Goal: Task Accomplishment & Management: Complete application form

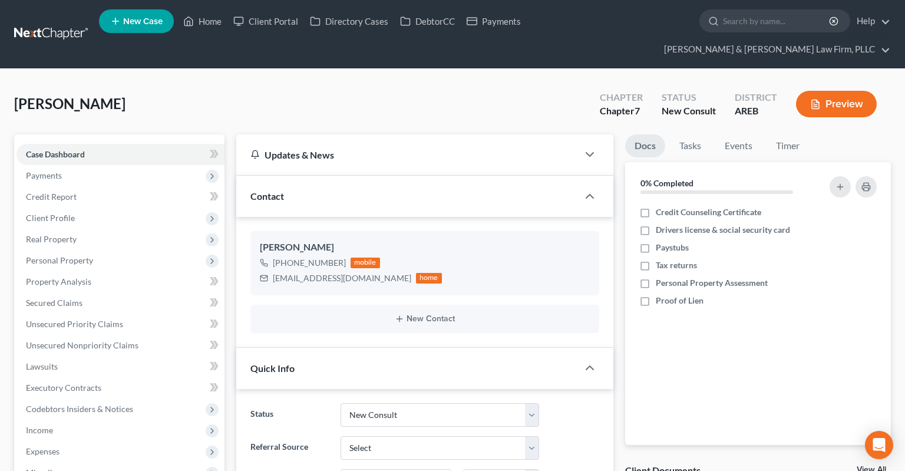
select select "5"
click at [203, 21] on link "Home" at bounding box center [202, 21] width 50 height 21
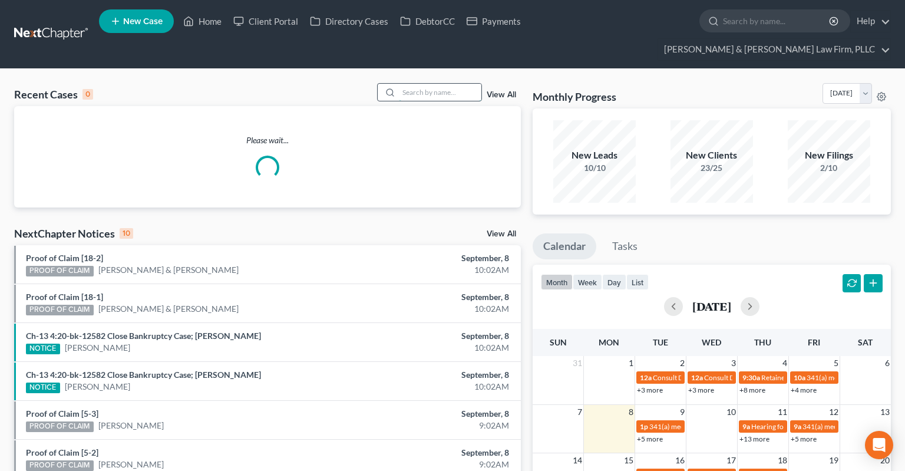
click at [428, 84] on input "search" at bounding box center [440, 92] width 82 height 17
paste input "Battles"
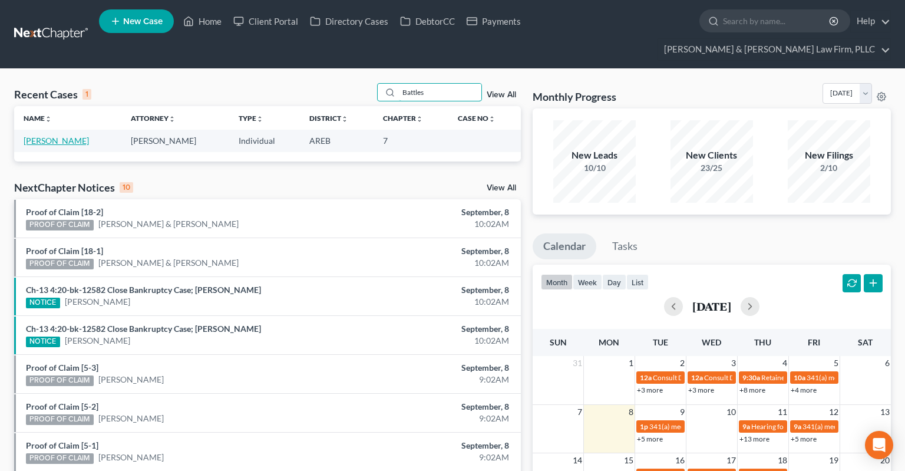
type input "Battles"
click at [65, 135] on link "[PERSON_NAME]" at bounding box center [56, 140] width 65 height 10
select select "6"
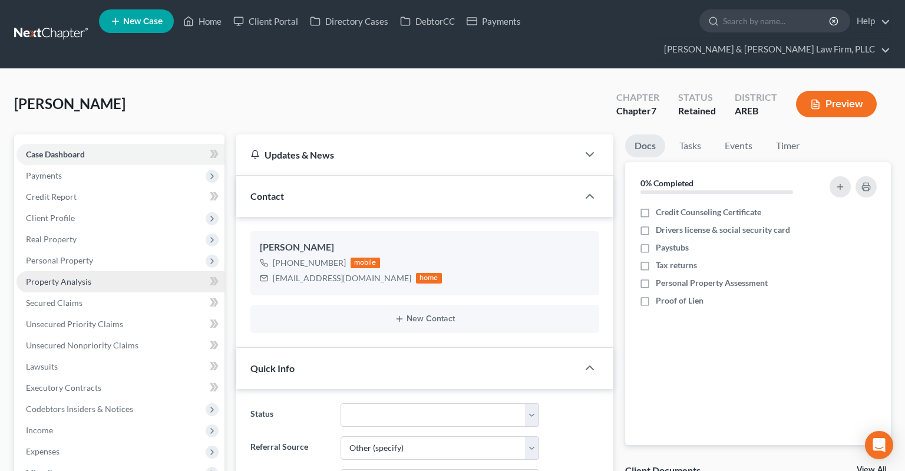
click at [105, 271] on link "Property Analysis" at bounding box center [120, 281] width 208 height 21
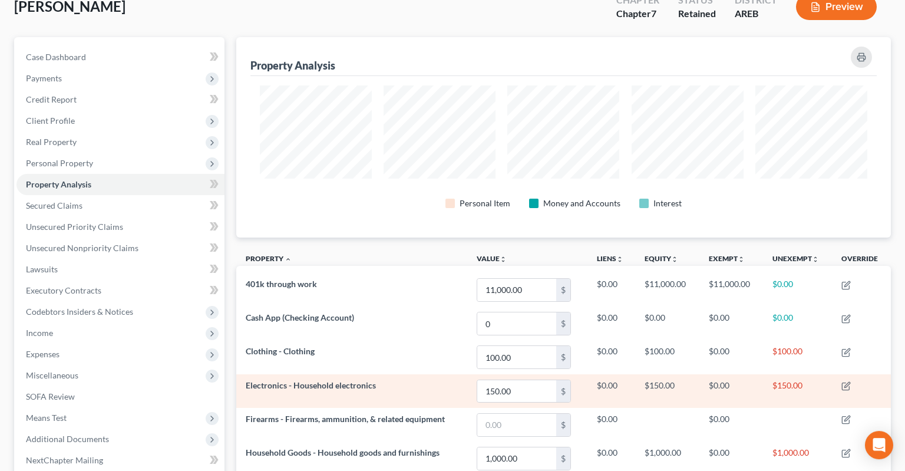
scroll to position [78, 0]
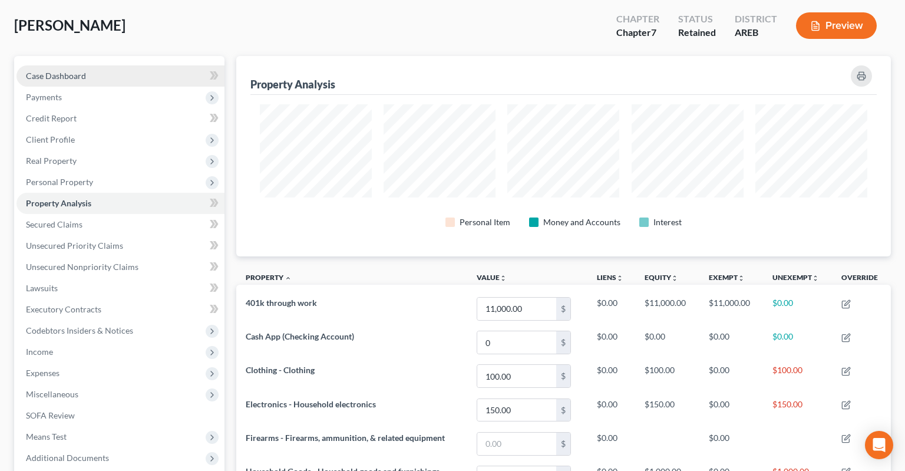
click at [93, 65] on link "Case Dashboard" at bounding box center [120, 75] width 208 height 21
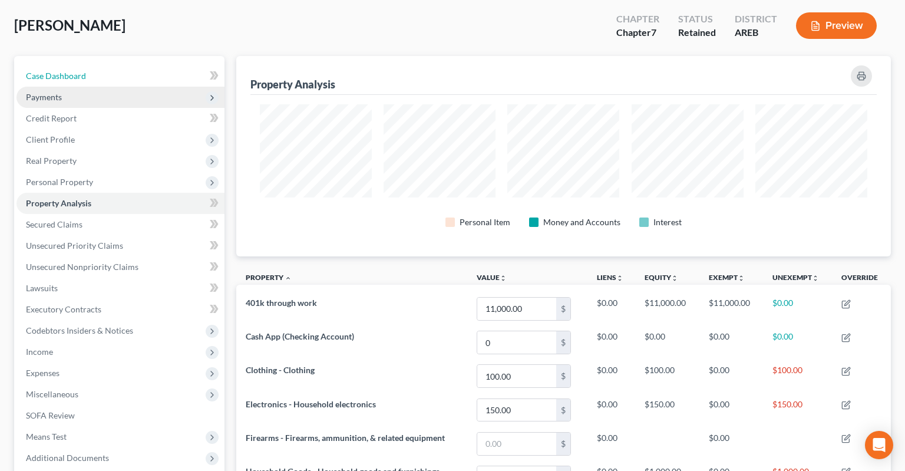
select select "6"
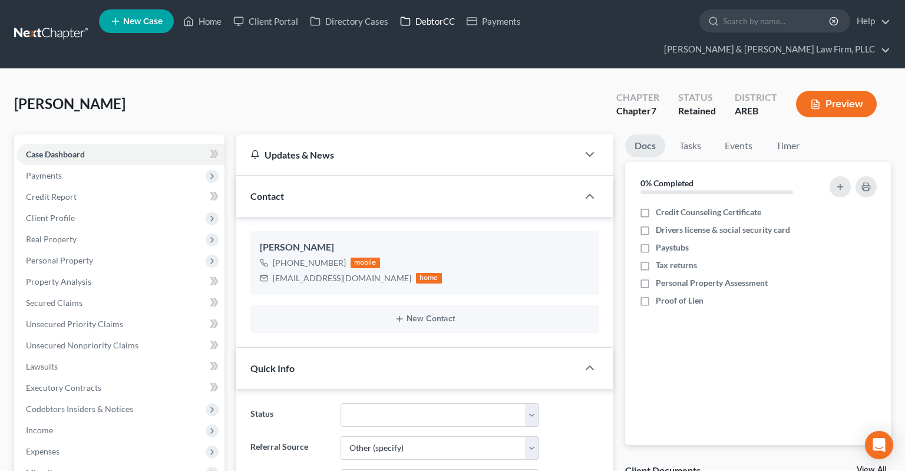
click at [435, 29] on link "DebtorCC" at bounding box center [427, 21] width 67 height 21
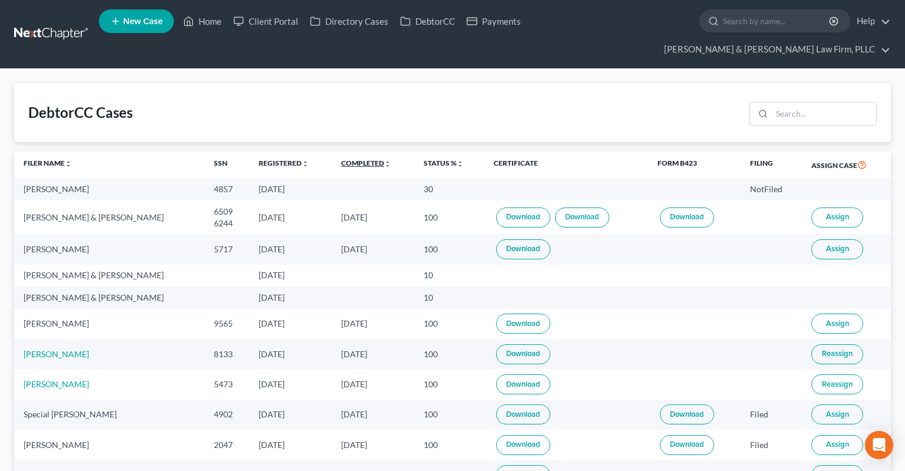
click at [347, 158] on link "Completed unfold_more expand_more expand_less" at bounding box center [366, 162] width 50 height 9
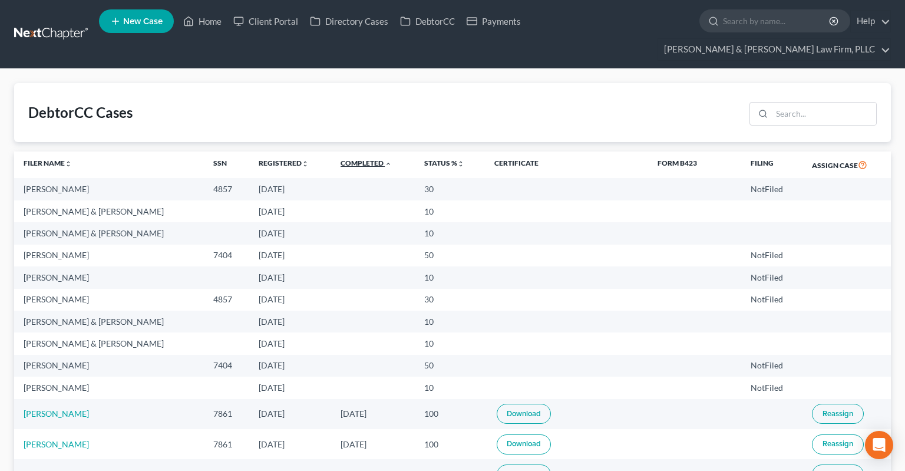
click at [352, 158] on link "Completed unfold_more expand_more expand_less" at bounding box center [365, 162] width 51 height 9
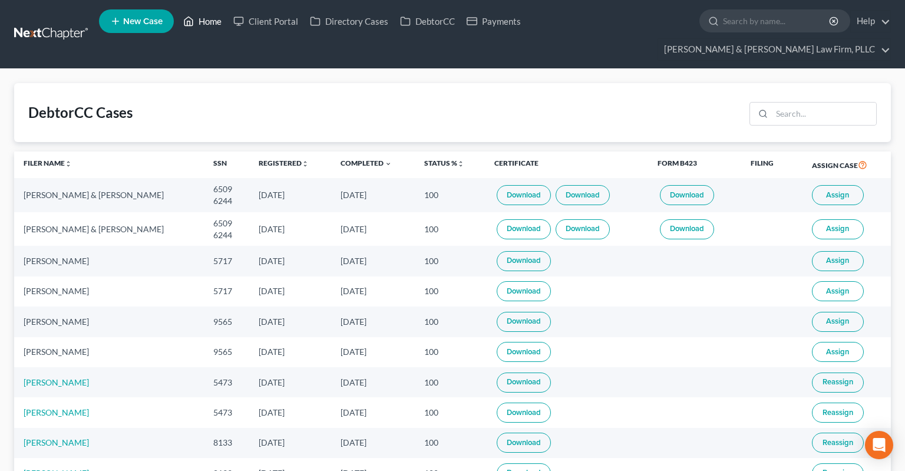
click at [201, 25] on link "Home" at bounding box center [202, 21] width 50 height 21
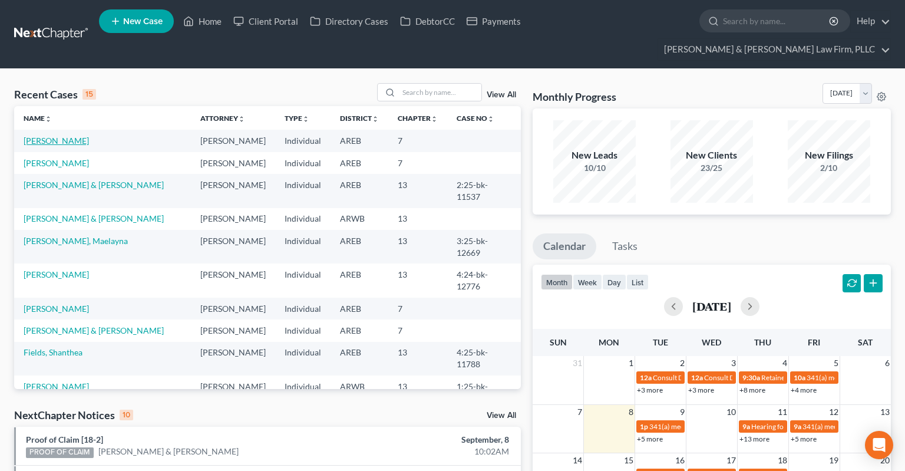
click at [58, 135] on link "[PERSON_NAME]" at bounding box center [56, 140] width 65 height 10
select select "6"
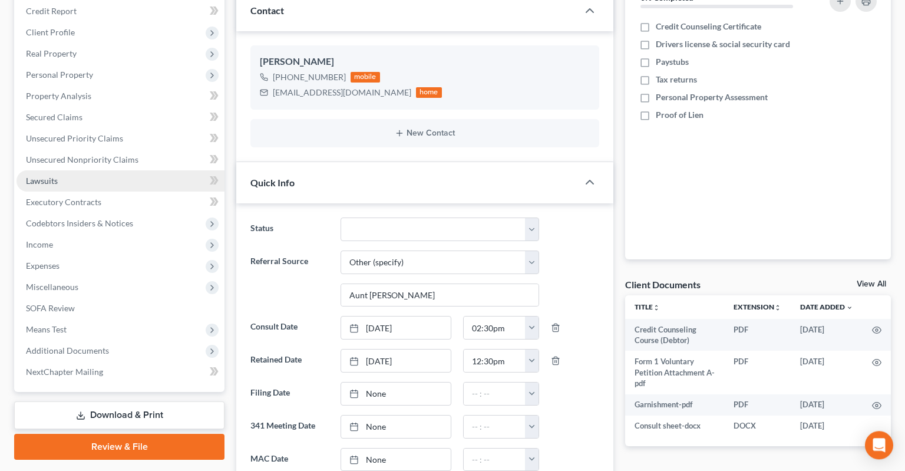
scroll to position [186, 0]
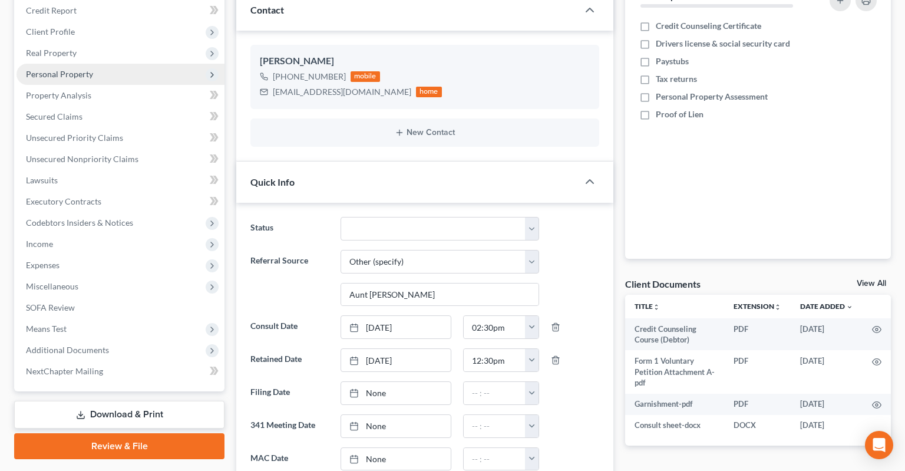
click at [85, 69] on span "Personal Property" at bounding box center [59, 74] width 67 height 10
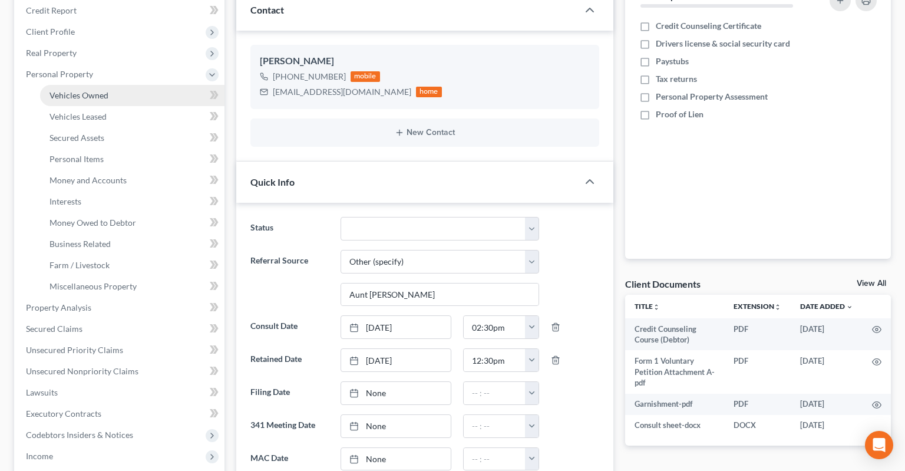
click at [107, 90] on span "Vehicles Owned" at bounding box center [78, 95] width 59 height 10
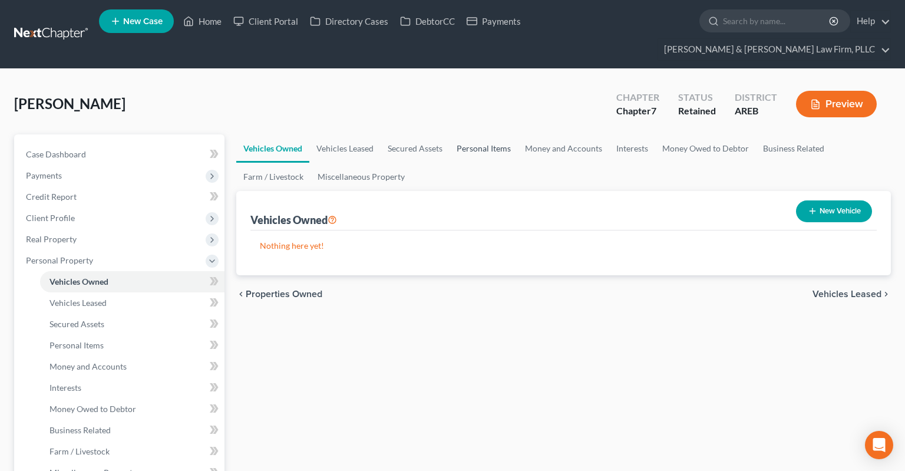
click at [479, 134] on link "Personal Items" at bounding box center [483, 148] width 68 height 28
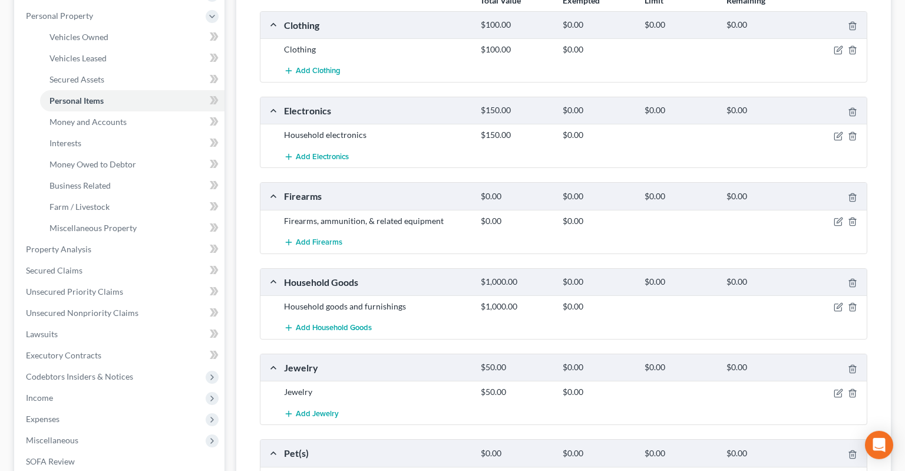
scroll to position [124, 0]
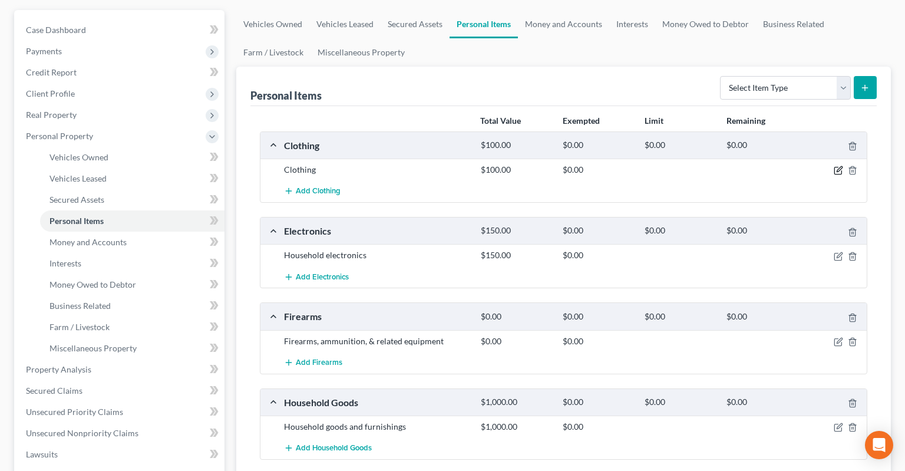
click at [835, 166] on icon "button" at bounding box center [837, 170] width 9 height 9
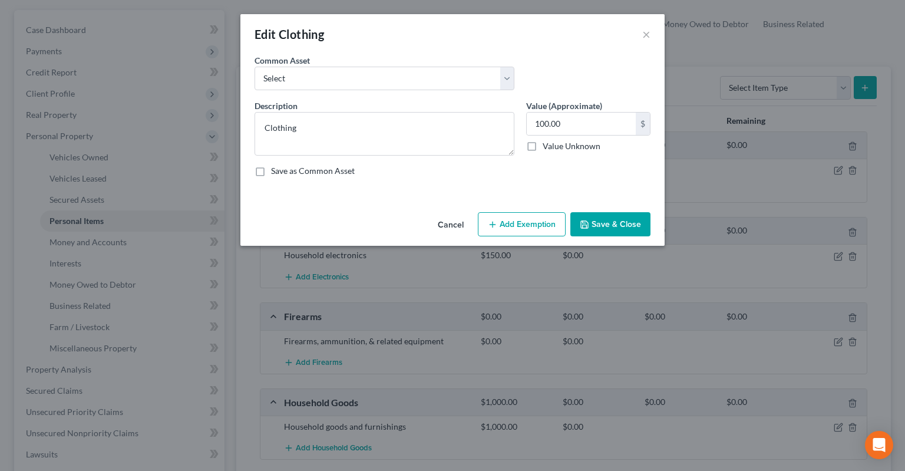
click at [509, 230] on button "Add Exemption" at bounding box center [522, 224] width 88 height 25
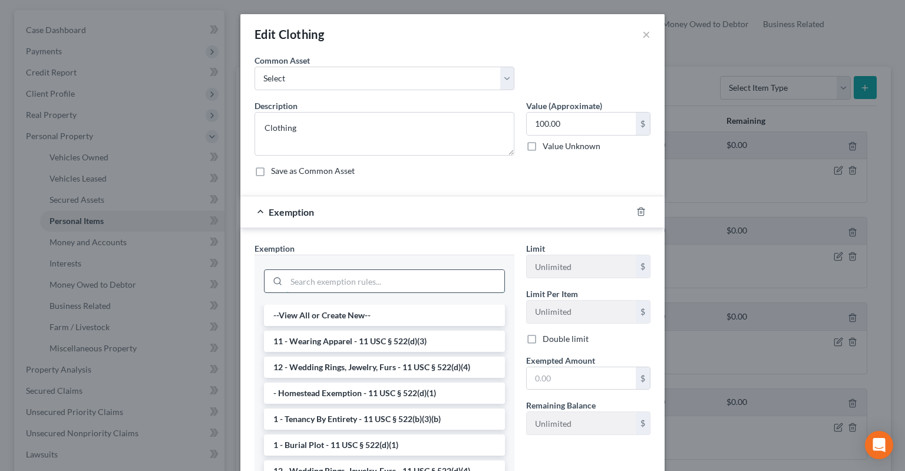
click at [340, 277] on input "search" at bounding box center [395, 281] width 218 height 22
click at [341, 339] on li "11 - Wearing Apparel - 11 USC § 522(d)(3)" at bounding box center [384, 340] width 241 height 21
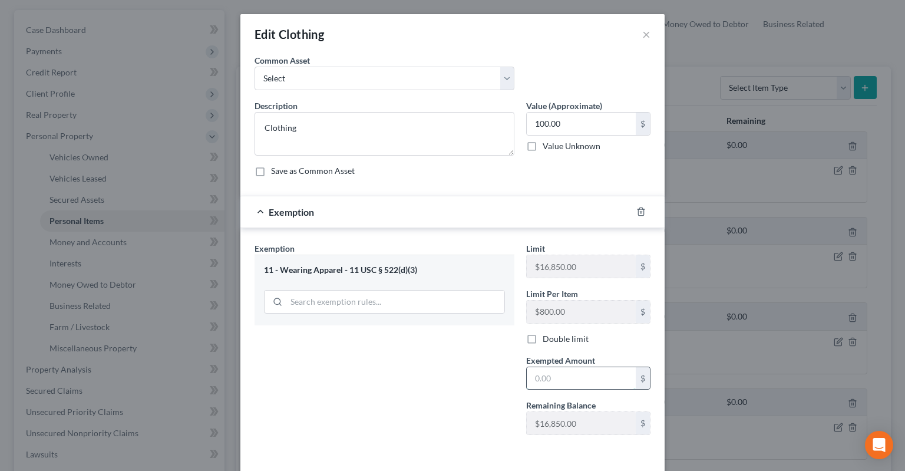
click at [562, 384] on input "text" at bounding box center [581, 378] width 109 height 22
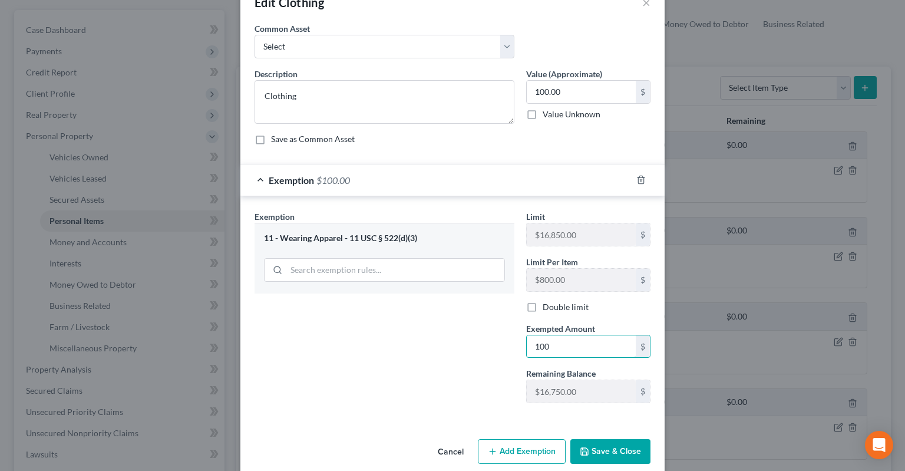
scroll to position [47, 0]
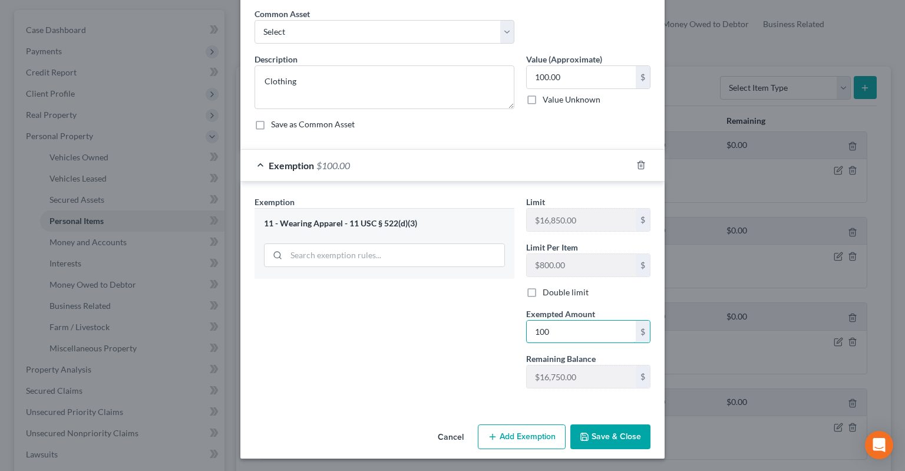
type input "100"
click at [607, 430] on button "Save & Close" at bounding box center [610, 436] width 80 height 25
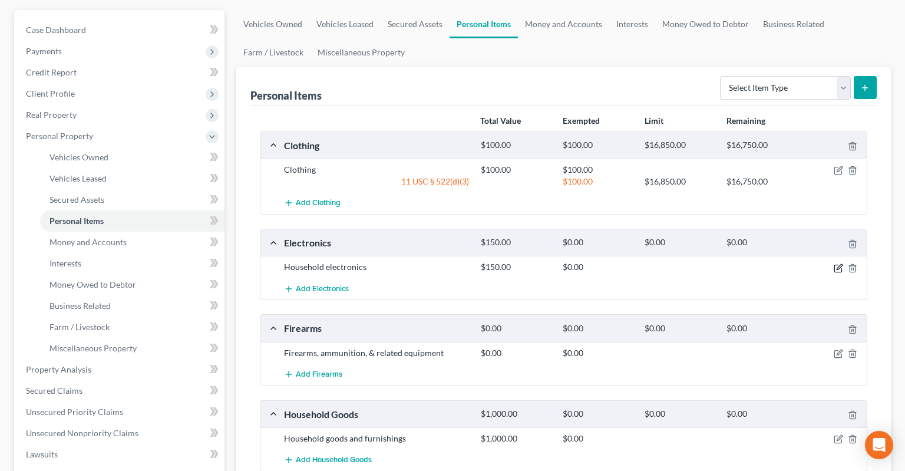
click at [838, 263] on icon "button" at bounding box center [837, 267] width 9 height 9
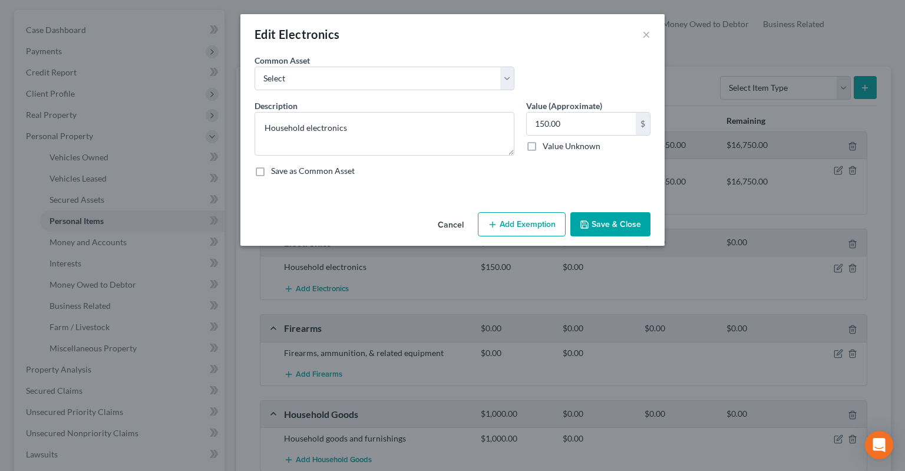
click at [529, 244] on div "Cancel Add Exemption Save & Close" at bounding box center [452, 226] width 424 height 39
click at [527, 226] on button "Add Exemption" at bounding box center [522, 224] width 88 height 25
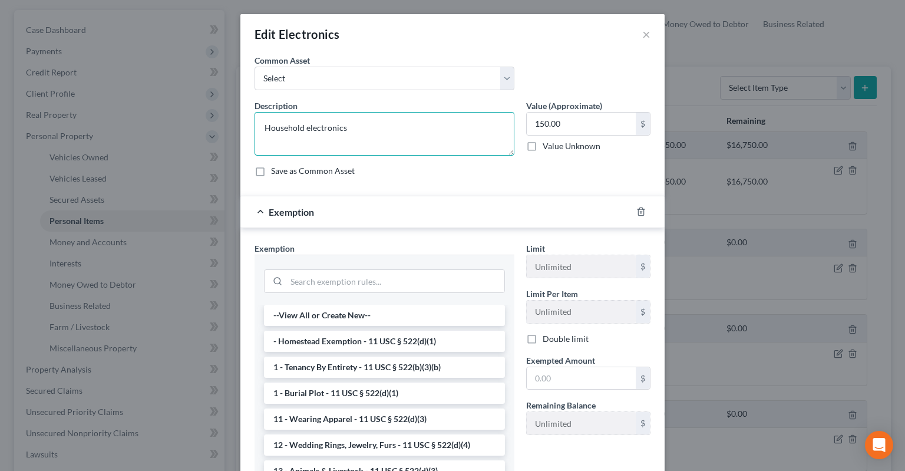
click at [279, 133] on textarea "Household electronics" at bounding box center [384, 134] width 260 height 44
click at [398, 284] on input "search" at bounding box center [395, 281] width 218 height 22
paste input "Household"
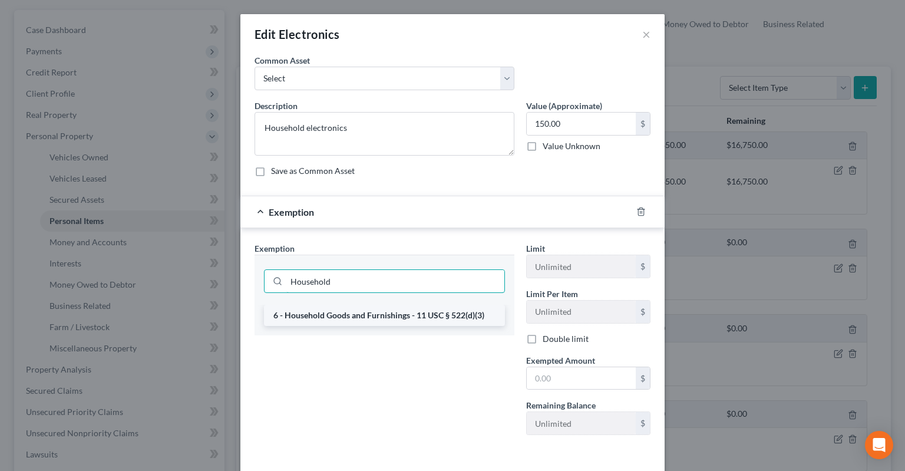
type input "Household"
click at [399, 306] on li "6 - Household Goods and Furnishings - 11 USC § 522(d)(3)" at bounding box center [384, 315] width 241 height 21
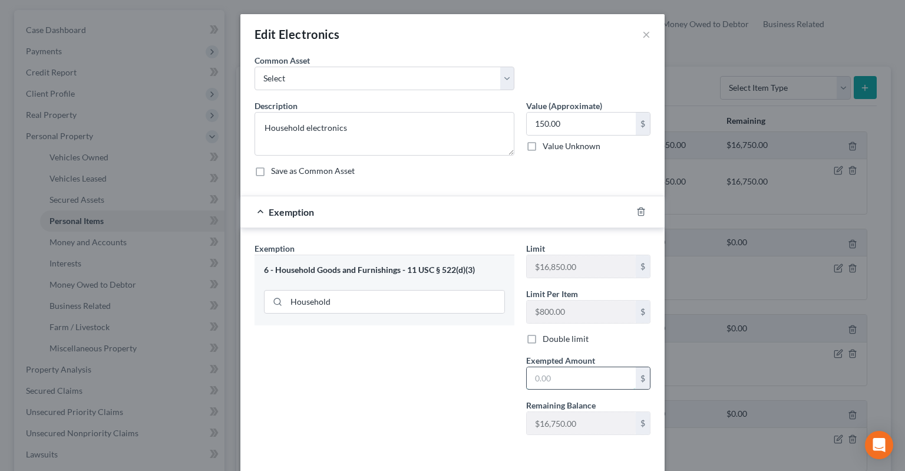
click at [567, 378] on input "text" at bounding box center [581, 378] width 109 height 22
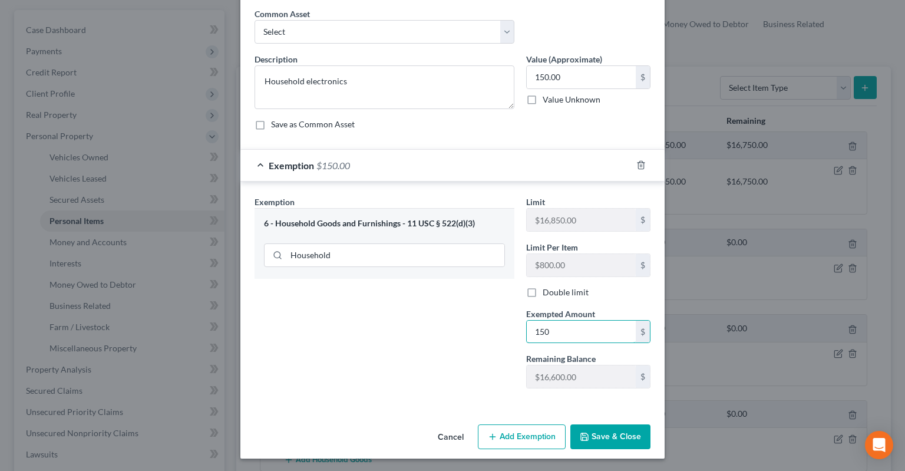
type input "150"
click at [607, 439] on button "Save & Close" at bounding box center [610, 436] width 80 height 25
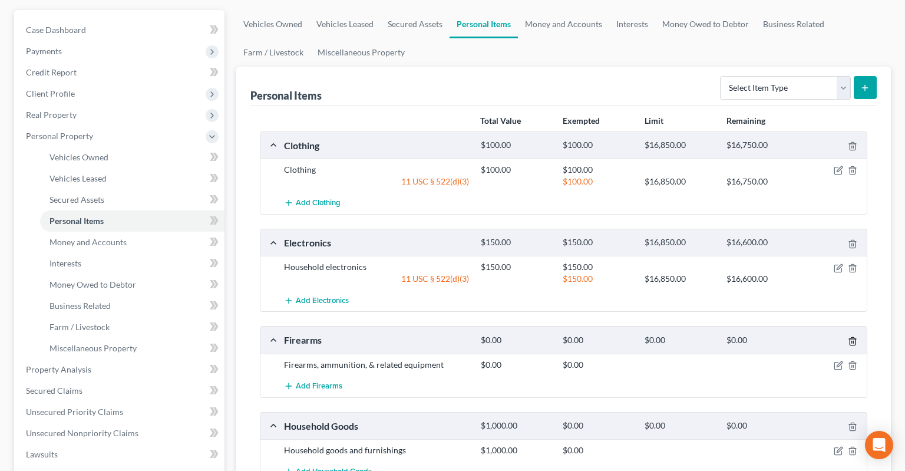
click at [854, 336] on icon "button" at bounding box center [852, 340] width 9 height 9
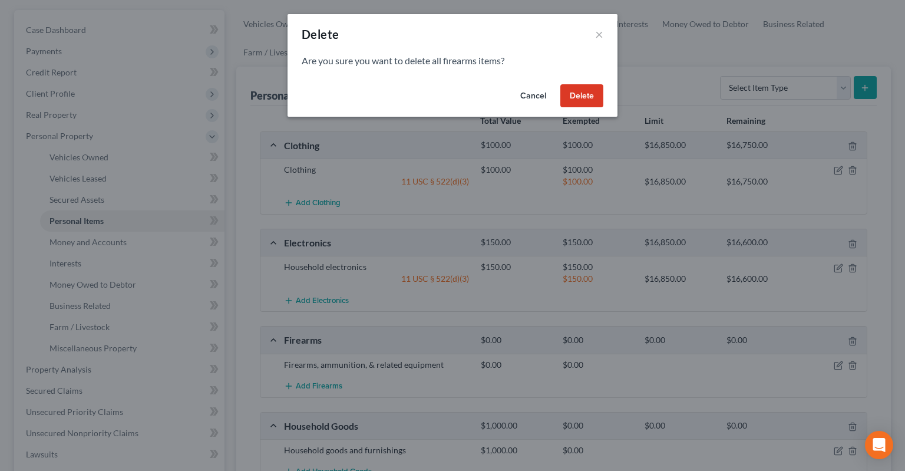
click at [577, 101] on button "Delete" at bounding box center [581, 96] width 43 height 24
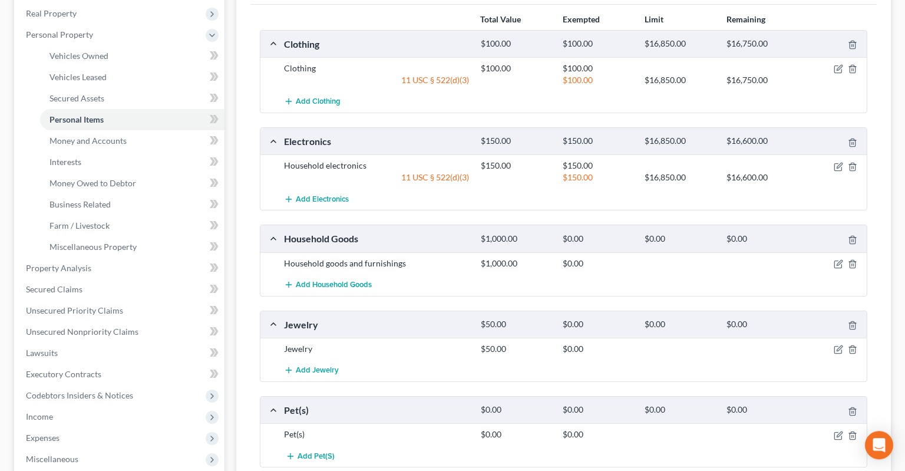
scroll to position [249, 0]
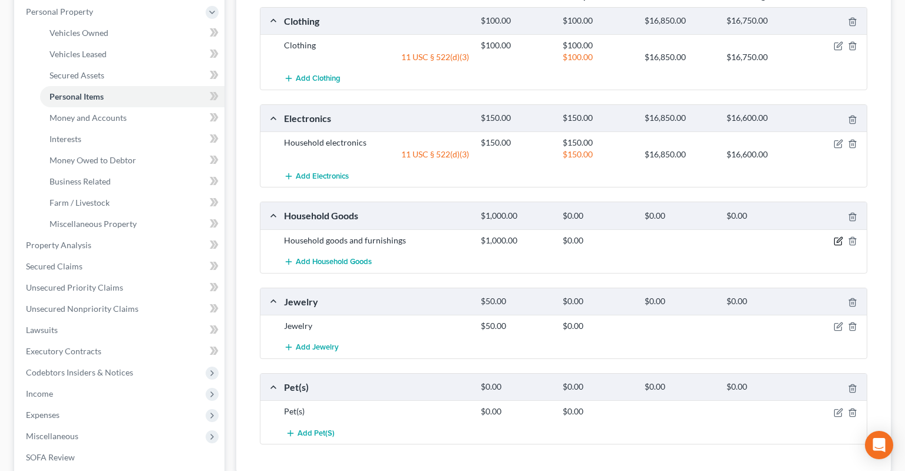
click at [834, 238] on icon "button" at bounding box center [837, 241] width 7 height 7
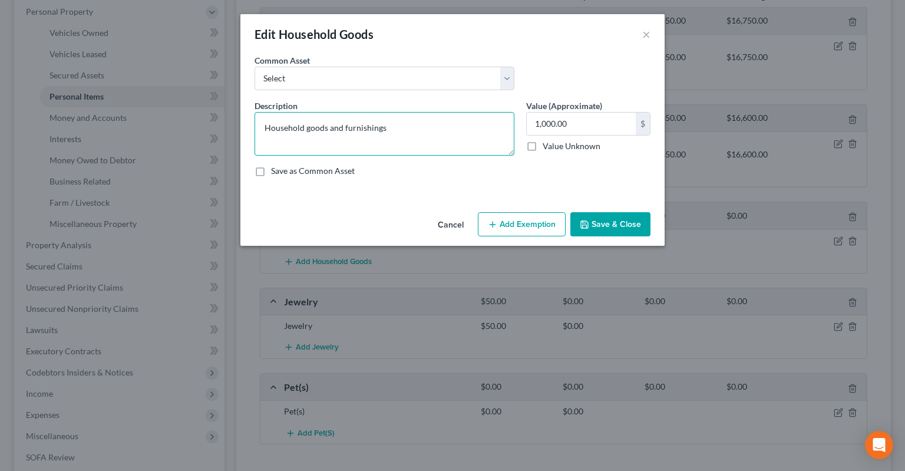
click at [274, 130] on textarea "Household goods and furnishings" at bounding box center [384, 134] width 260 height 44
type textarea "Household goods and furnishings"
click at [523, 227] on button "Add Exemption" at bounding box center [522, 224] width 88 height 25
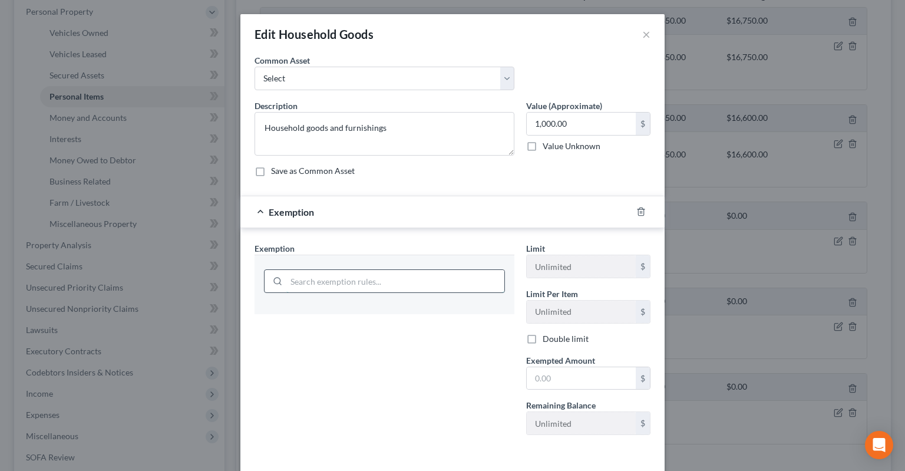
click at [334, 275] on input "search" at bounding box center [395, 281] width 218 height 22
paste input "Household"
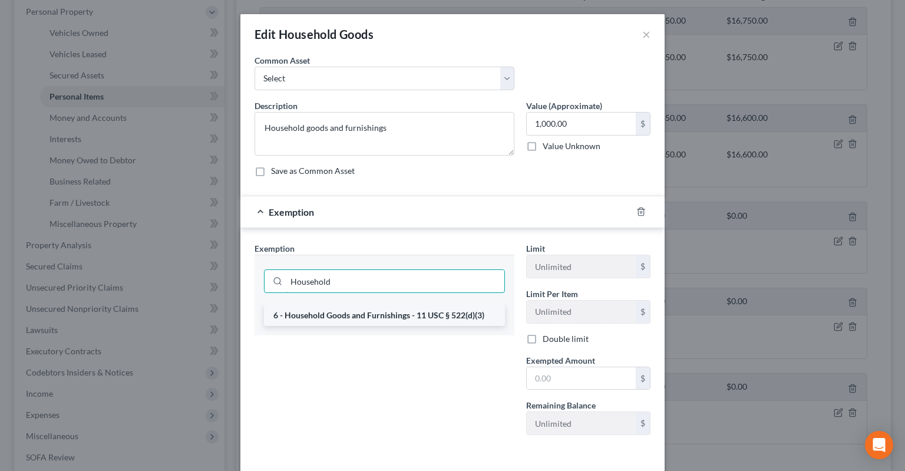
type input "Household"
click at [344, 314] on li "6 - Household Goods and Furnishings - 11 USC § 522(d)(3)" at bounding box center [384, 315] width 241 height 21
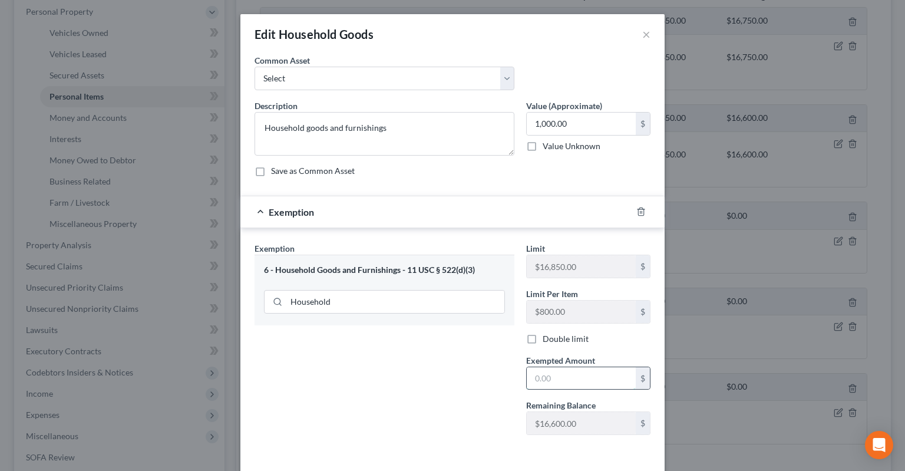
click at [578, 373] on input "text" at bounding box center [581, 378] width 109 height 22
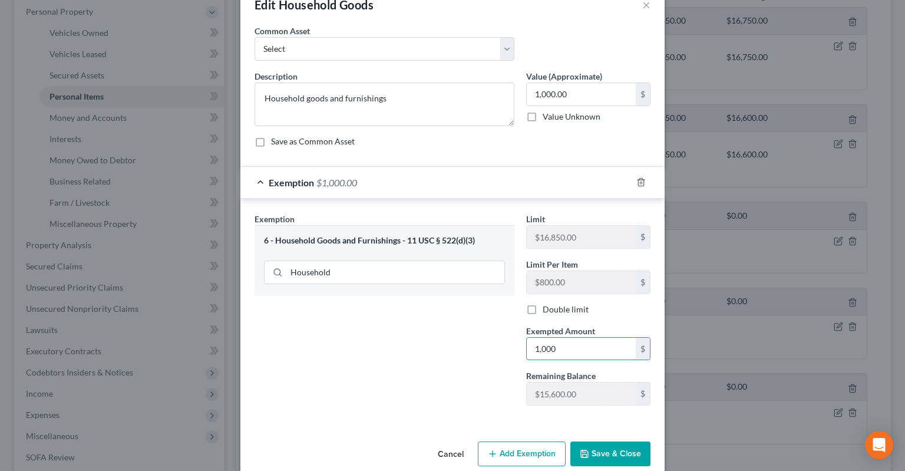
scroll to position [47, 0]
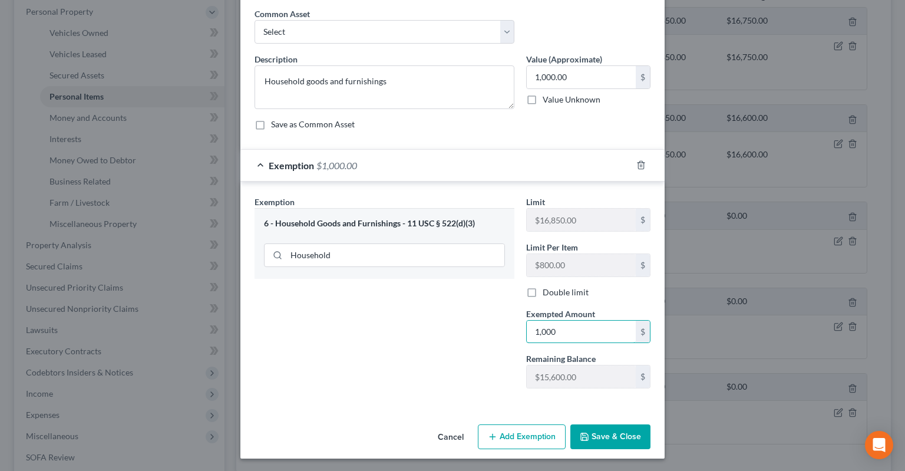
type input "1,000"
click at [607, 436] on button "Save & Close" at bounding box center [610, 436] width 80 height 25
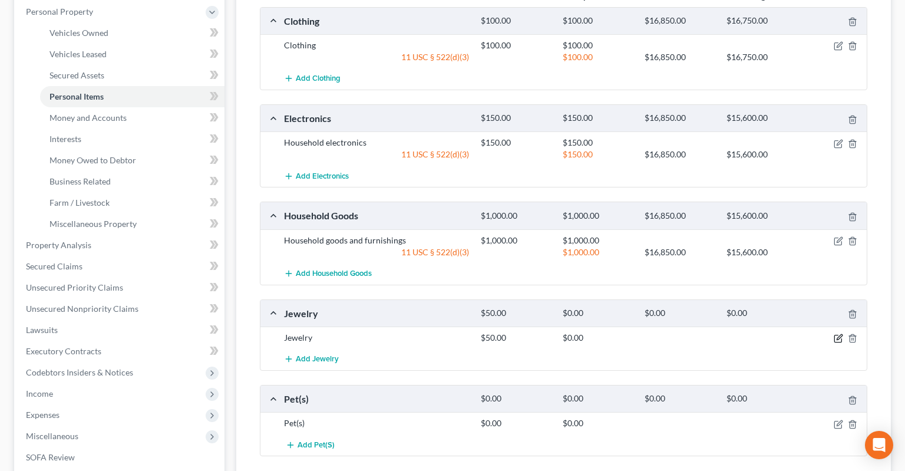
click at [838, 335] on icon "button" at bounding box center [838, 337] width 5 height 5
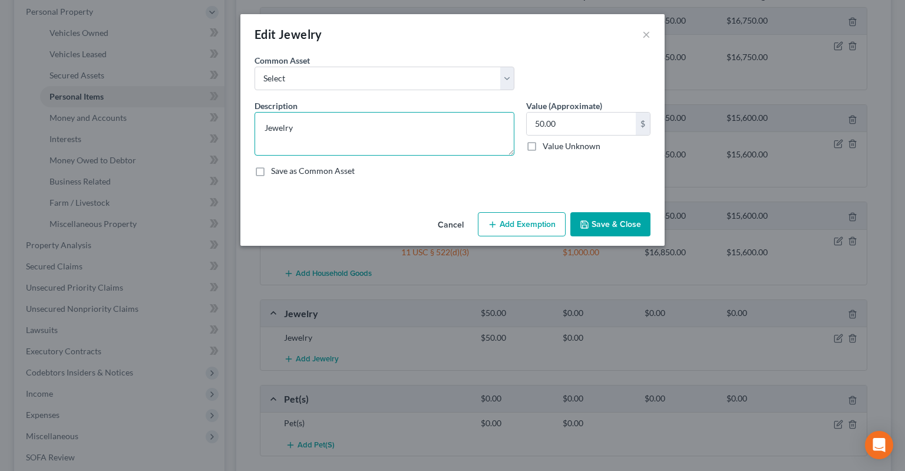
click at [277, 126] on textarea "Jewelry" at bounding box center [384, 134] width 260 height 44
click at [514, 234] on button "Add Exemption" at bounding box center [522, 224] width 88 height 25
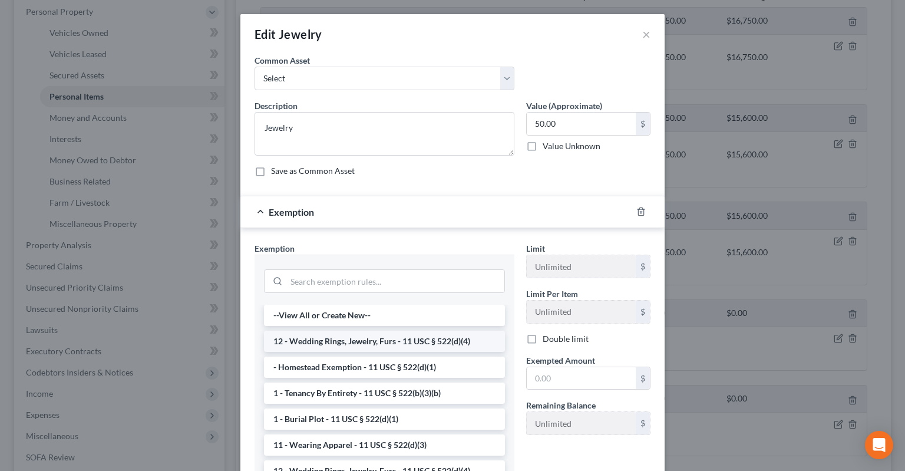
click at [384, 338] on li "12 - Wedding Rings, Jewelry, Furs - 11 USC § 522(d)(4)" at bounding box center [384, 340] width 241 height 21
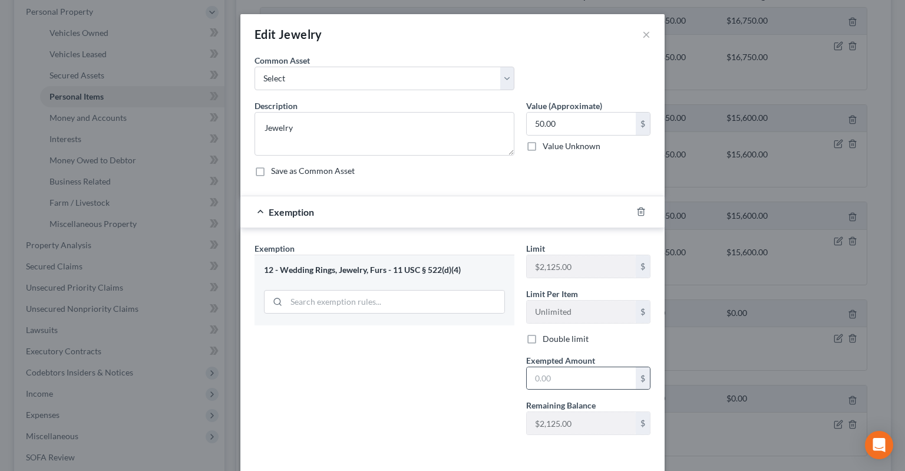
click at [578, 388] on div "$" at bounding box center [588, 378] width 124 height 24
click at [577, 381] on input "text" at bounding box center [581, 378] width 109 height 22
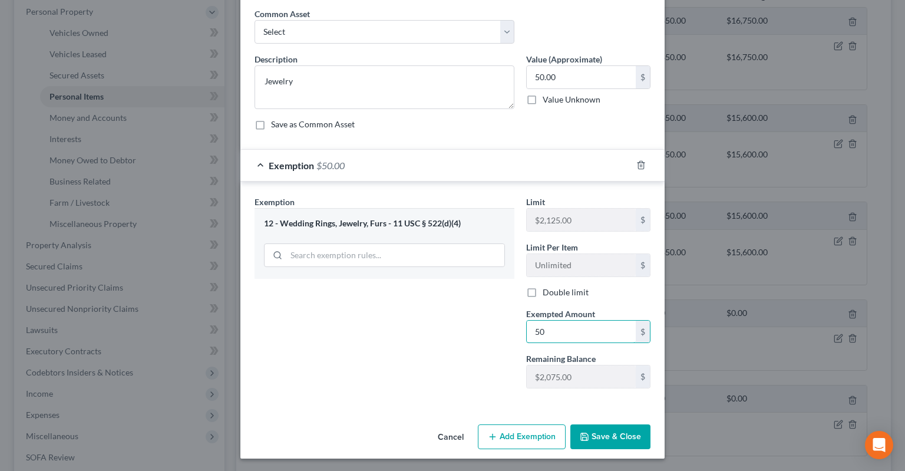
type input "50"
click at [610, 432] on button "Save & Close" at bounding box center [610, 436] width 80 height 25
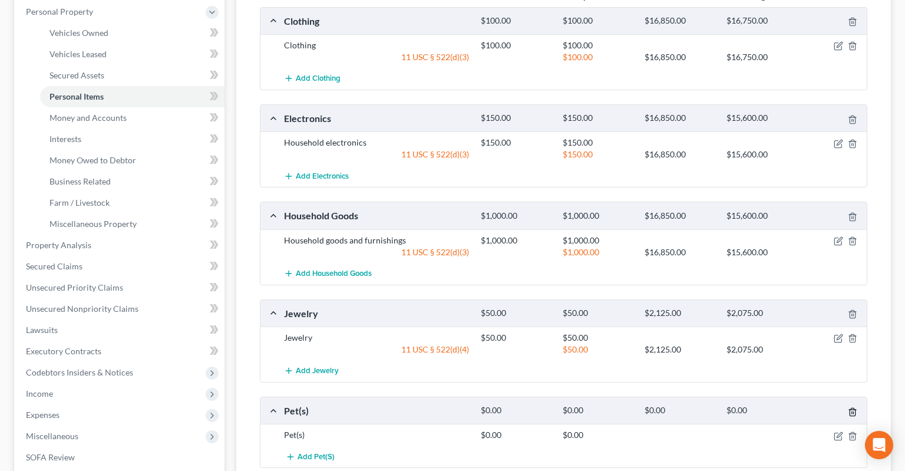
click at [856, 407] on icon "button" at bounding box center [852, 411] width 9 height 9
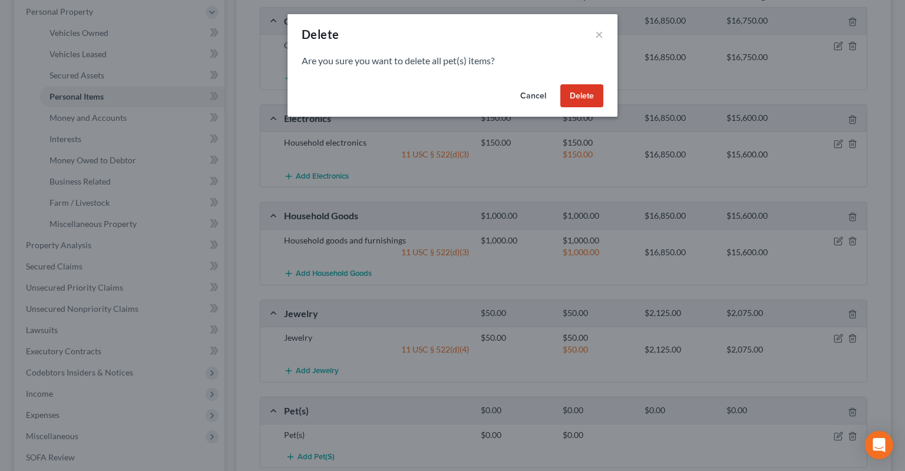
click at [565, 101] on button "Delete" at bounding box center [581, 96] width 43 height 24
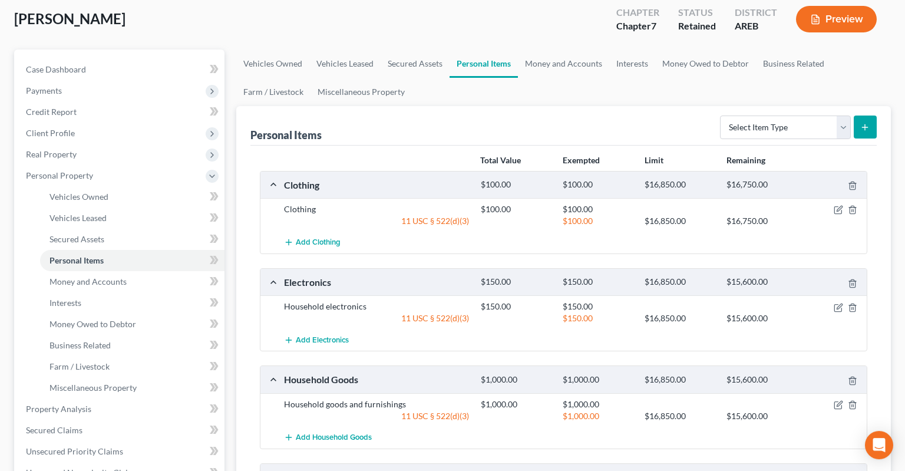
scroll to position [0, 0]
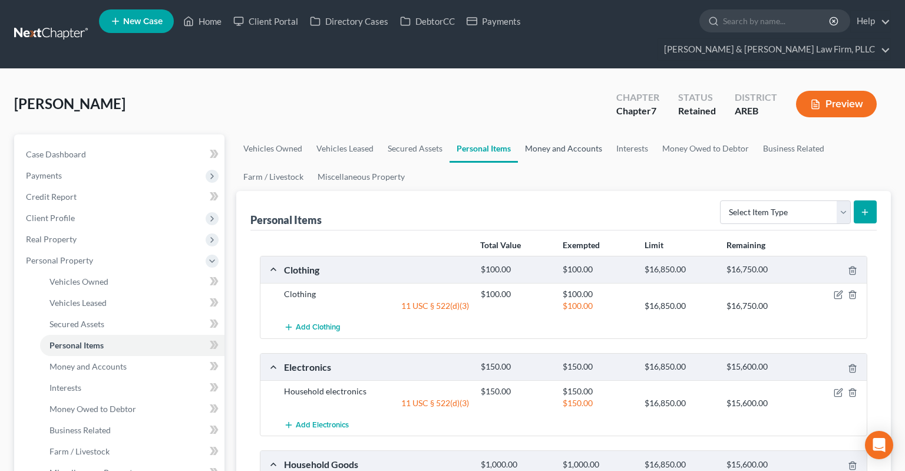
click at [541, 134] on link "Money and Accounts" at bounding box center [563, 148] width 91 height 28
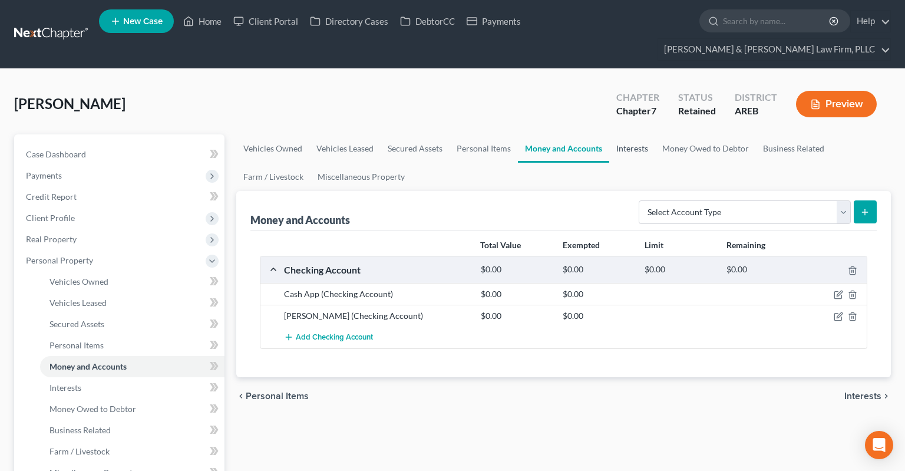
click at [619, 134] on link "Interests" at bounding box center [632, 148] width 46 height 28
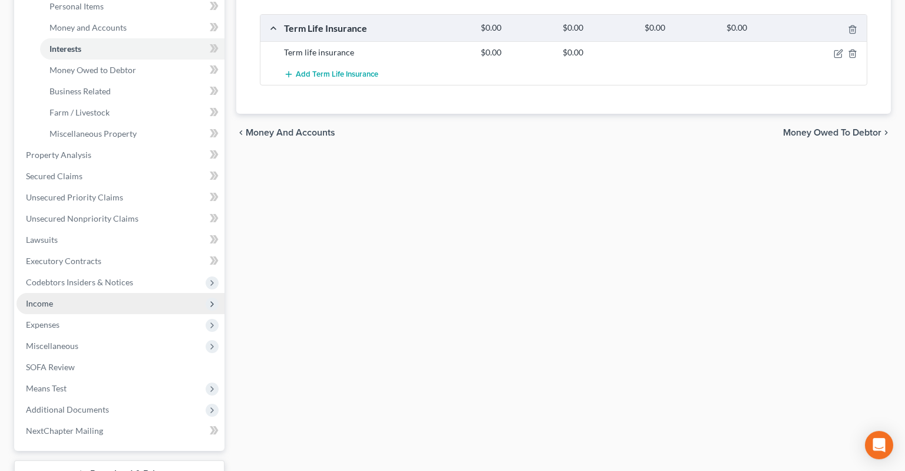
scroll to position [373, 0]
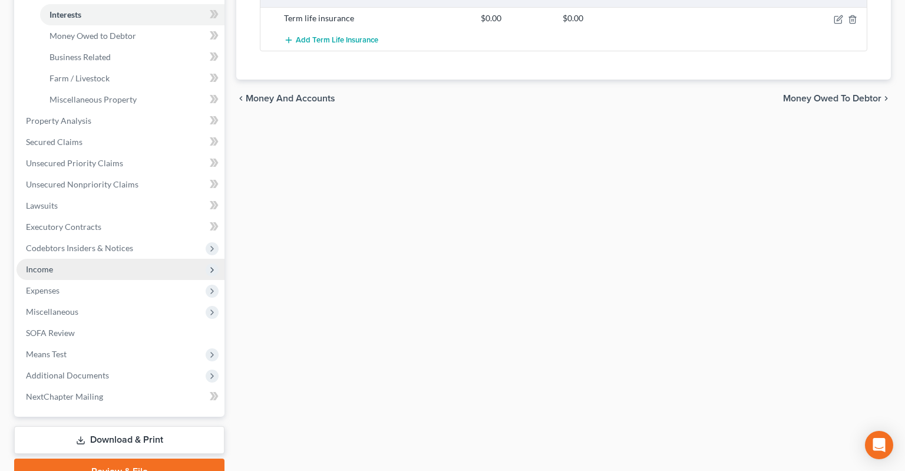
click at [105, 259] on span "Income" at bounding box center [120, 269] width 208 height 21
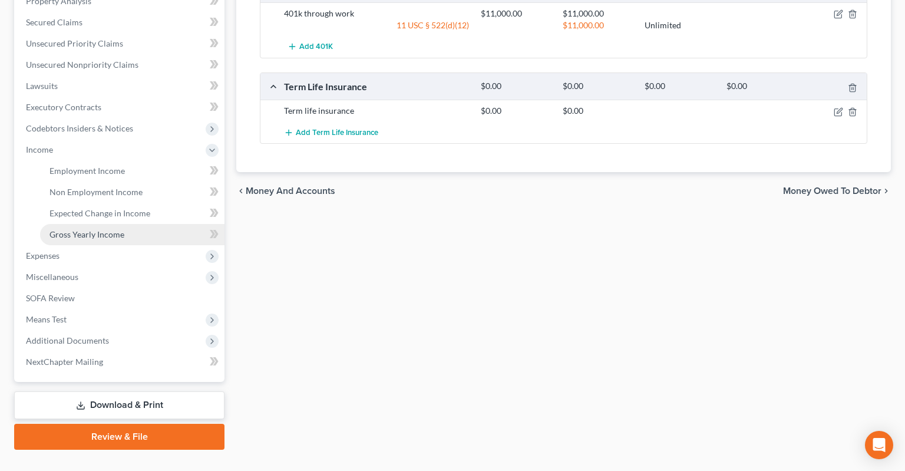
click at [128, 224] on link "Gross Yearly Income" at bounding box center [132, 234] width 184 height 21
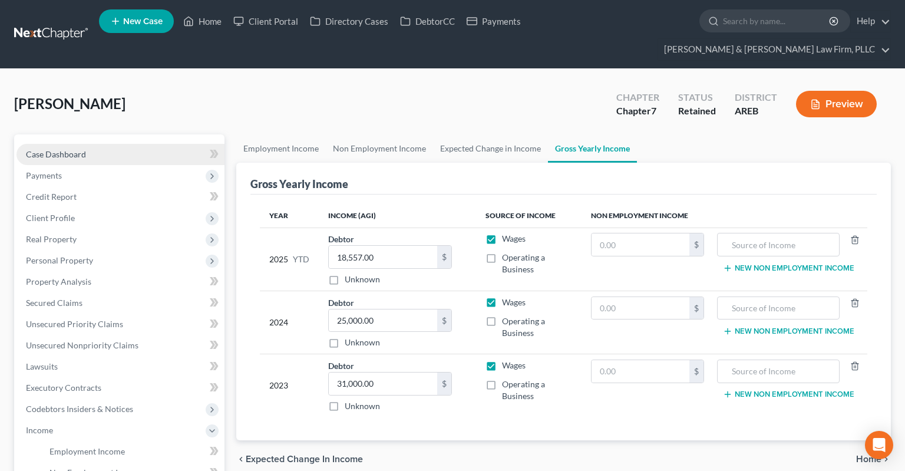
click at [50, 149] on span "Case Dashboard" at bounding box center [56, 154] width 60 height 10
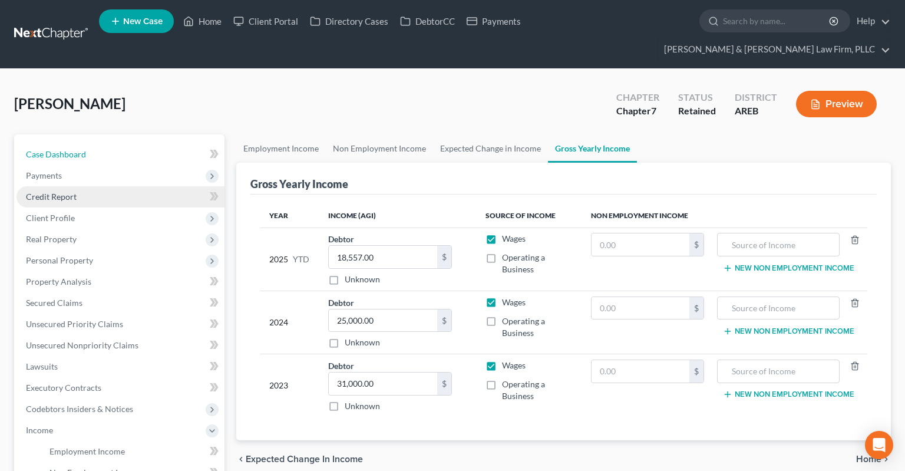
select select "6"
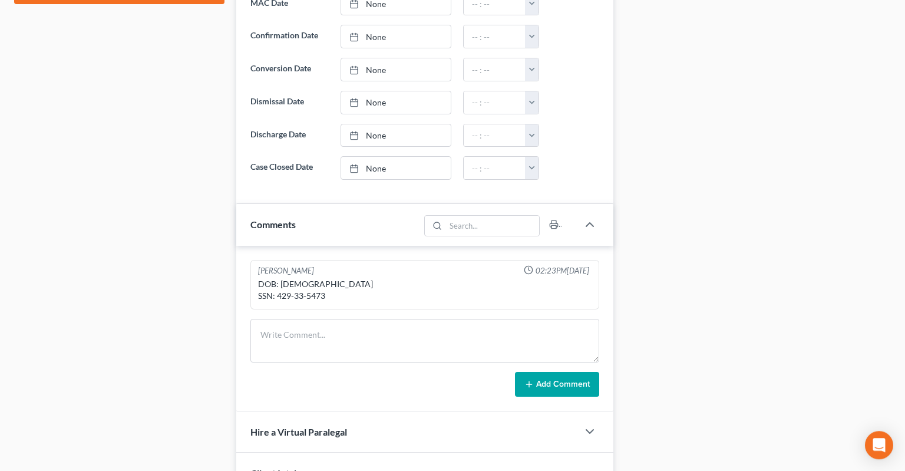
scroll to position [641, 0]
click at [283, 278] on div "DOB: [DEMOGRAPHIC_DATA] SSN: 429-33-5473" at bounding box center [424, 290] width 333 height 24
drag, startPoint x: 283, startPoint y: 270, endPoint x: 320, endPoint y: 274, distance: 37.3
click at [320, 278] on div "DOB: [DEMOGRAPHIC_DATA] SSN: 429-33-5473" at bounding box center [424, 290] width 333 height 24
copy div "429-33-5473"
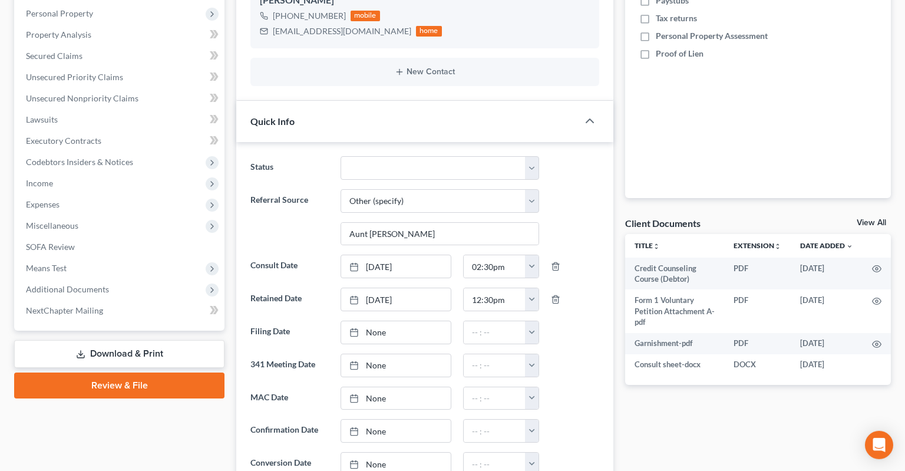
scroll to position [330, 0]
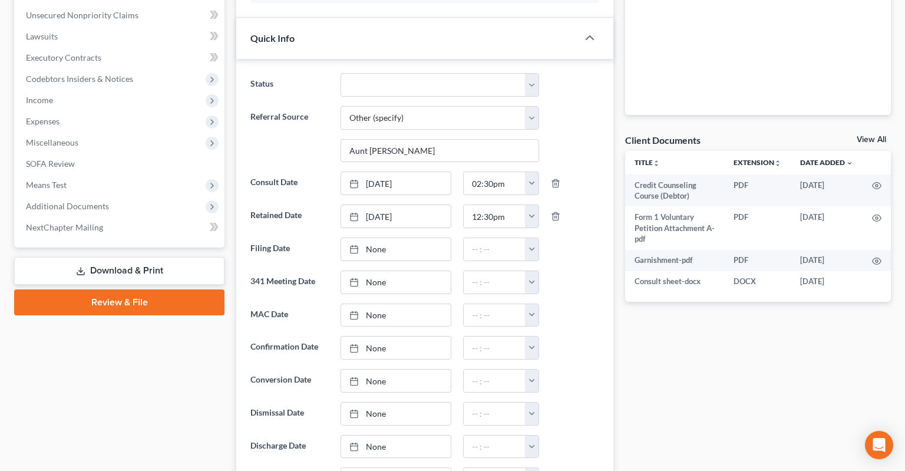
click at [137, 289] on link "Review & File" at bounding box center [119, 302] width 210 height 26
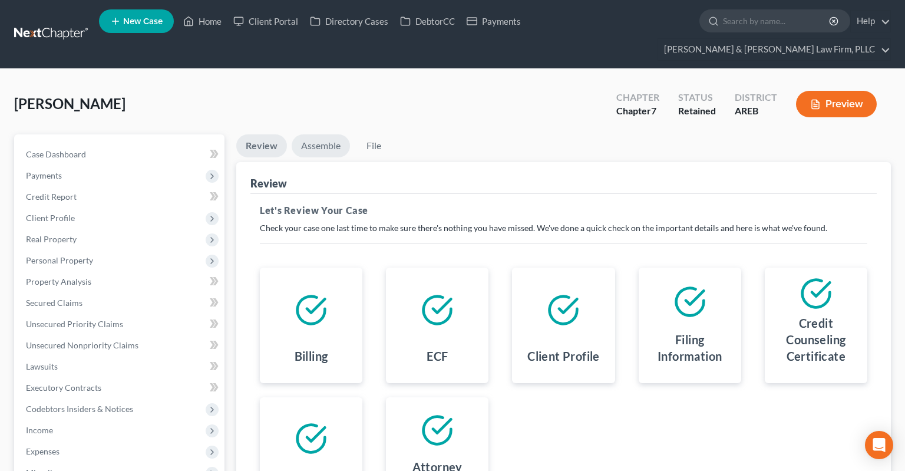
click at [325, 134] on link "Assemble" at bounding box center [321, 145] width 58 height 23
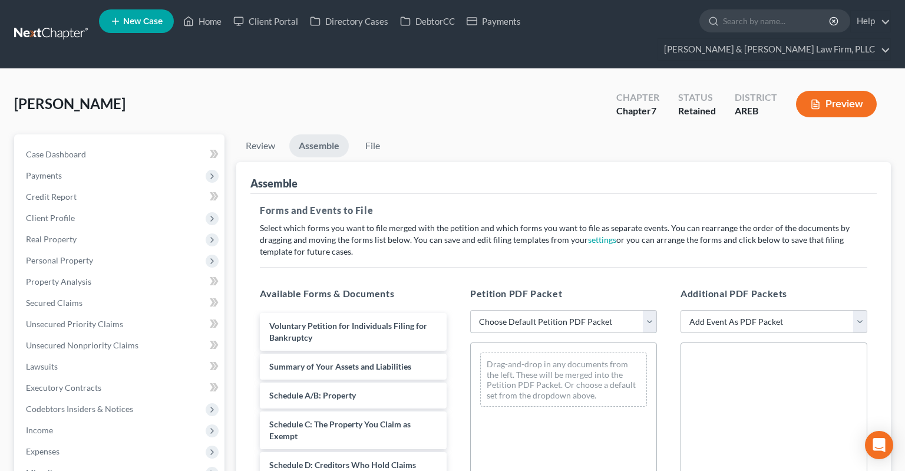
select select "0"
click option "Complete Bankruptcy Petition (all forms and schedules)" at bounding box center [0, 0] width 0 height 0
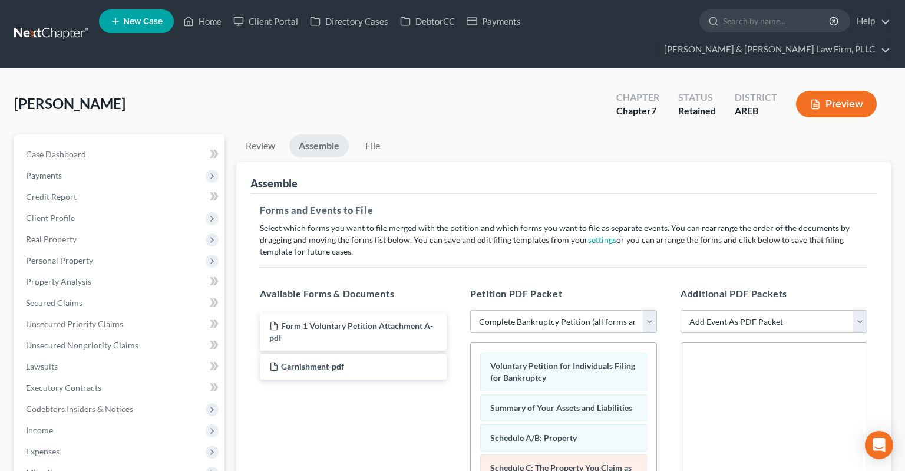
scroll to position [249, 0]
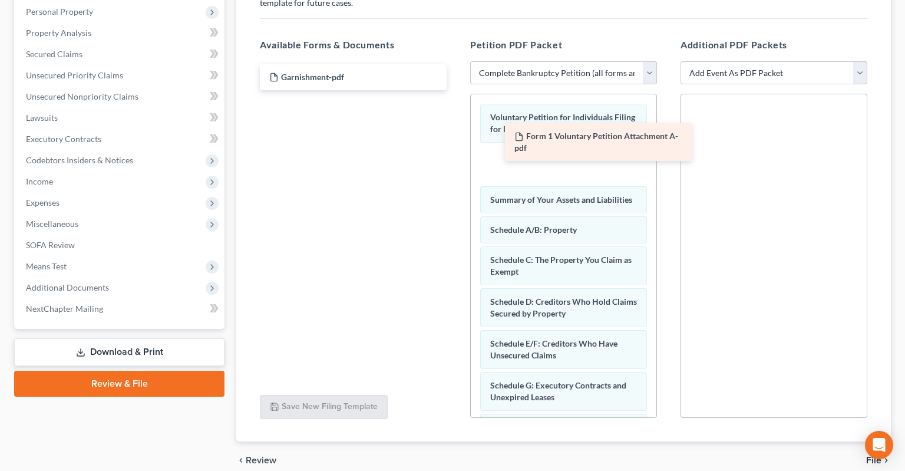
drag, startPoint x: 388, startPoint y: 60, endPoint x: 605, endPoint y: 138, distance: 231.0
click at [456, 90] on div "Form 1 Voluntary Petition Attachment A-pdf Form 1 Voluntary Petition Attachment…" at bounding box center [353, 77] width 206 height 26
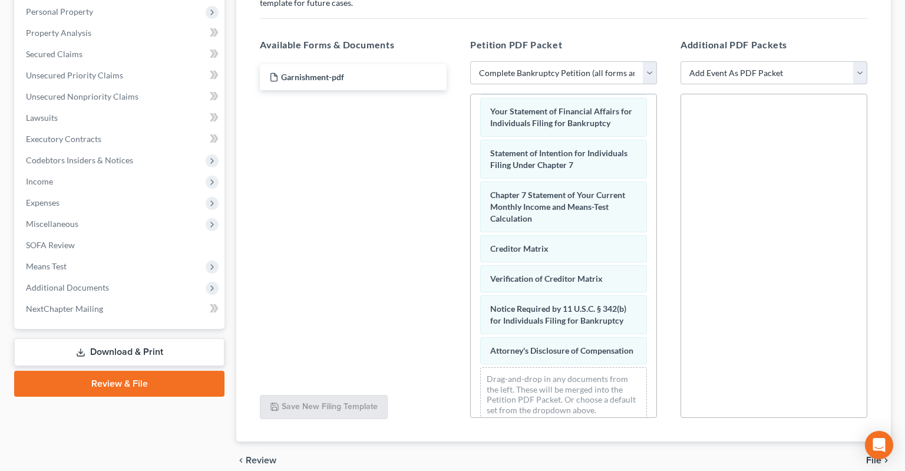
scroll to position [457, 0]
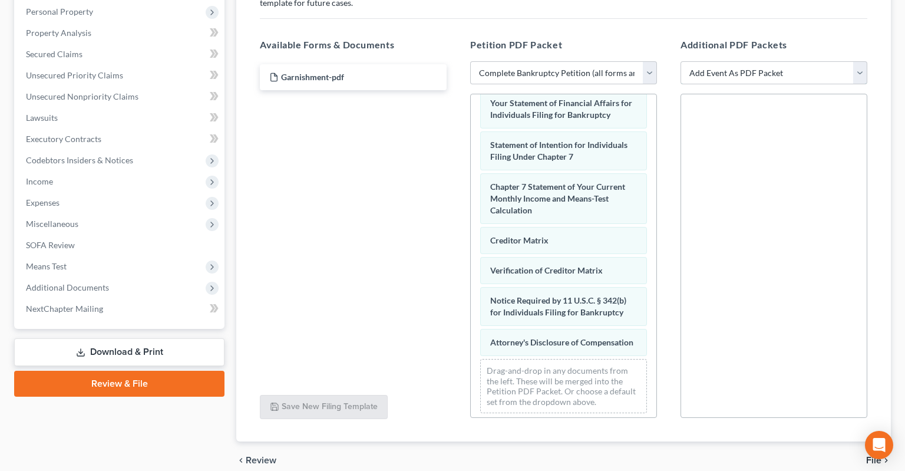
click at [680, 61] on select "Add Event As PDF Packet Certificate of Credit Counseling - Debtor Certificate o…" at bounding box center [773, 73] width 187 height 24
click at [128, 277] on span "Additional Documents" at bounding box center [120, 287] width 208 height 21
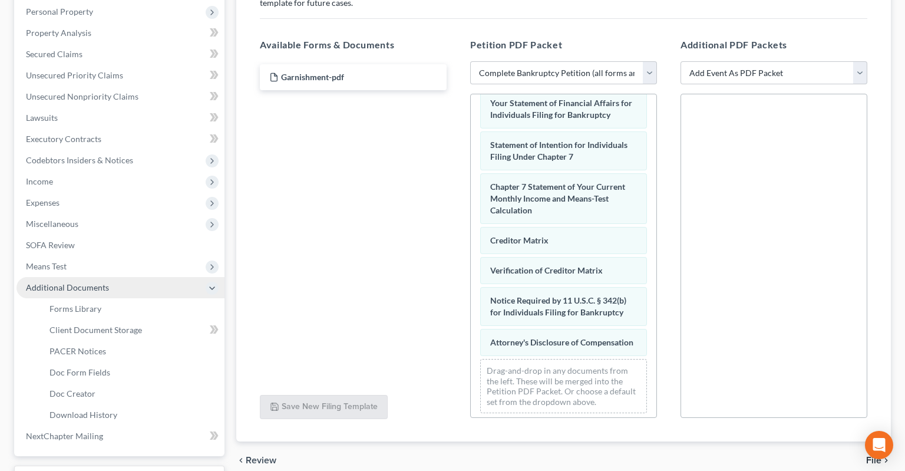
click at [126, 277] on span "Additional Documents" at bounding box center [120, 287] width 208 height 21
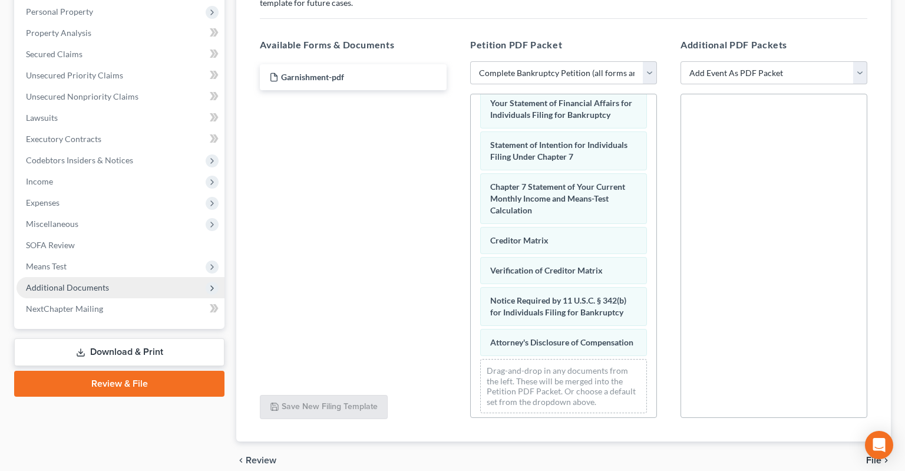
click at [135, 277] on span "Additional Documents" at bounding box center [120, 287] width 208 height 21
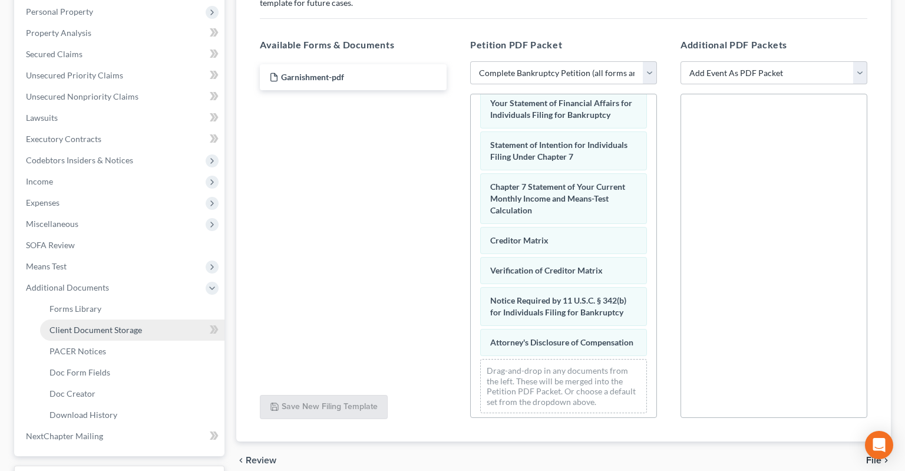
drag, startPoint x: 143, startPoint y: 308, endPoint x: 149, endPoint y: 310, distance: 6.7
click at [145, 319] on link "Client Document Storage" at bounding box center [132, 329] width 184 height 21
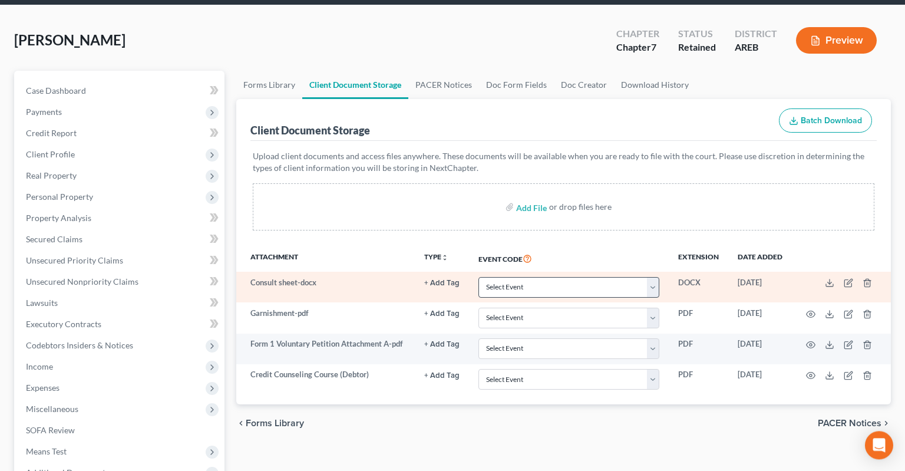
scroll to position [124, 0]
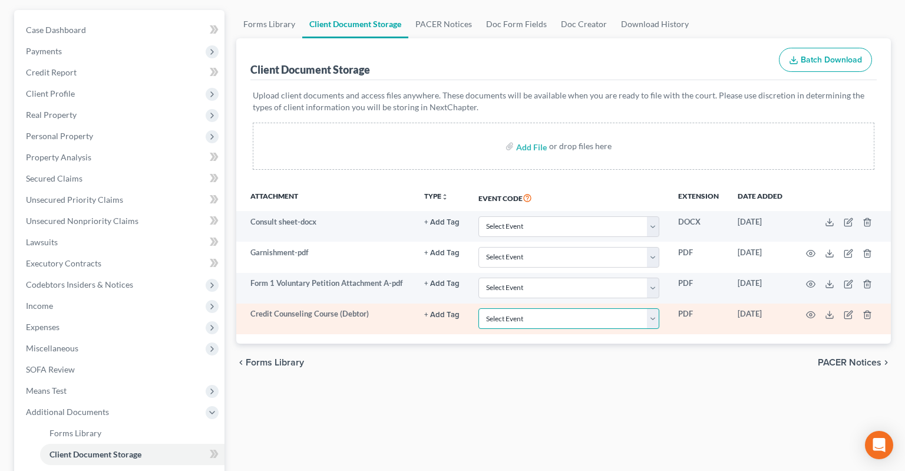
click at [478, 308] on select "Select Event Certificate of Credit Counseling - Debtor Certificate of Credit Co…" at bounding box center [568, 318] width 181 height 21
select select "0"
click option "Certificate of Credit Counseling - Debtor" at bounding box center [0, 0] width 0 height 0
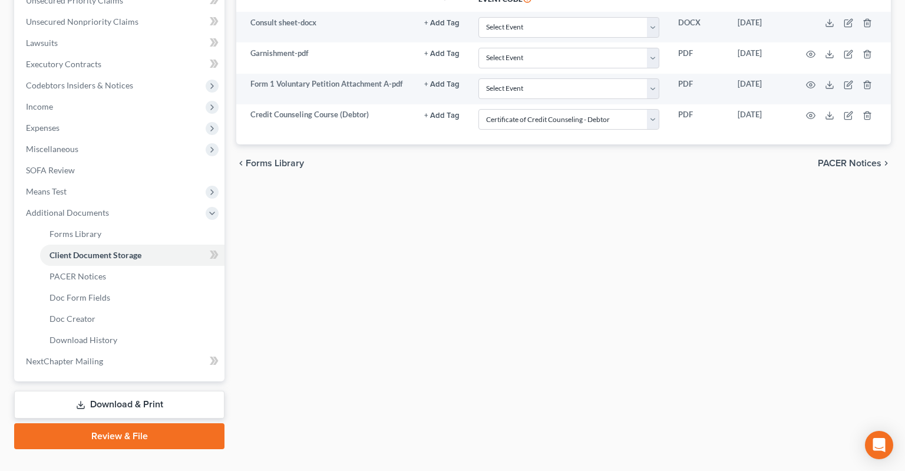
click at [131, 423] on link "Review & File" at bounding box center [119, 436] width 210 height 26
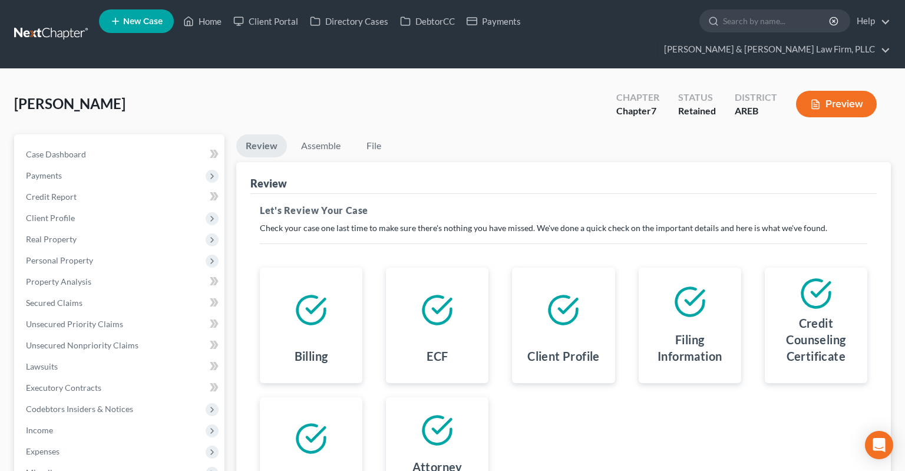
click at [319, 112] on div "[PERSON_NAME] Upgraded Chapter Chapter 7 Status Retained District AREB Preview" at bounding box center [452, 108] width 876 height 51
click at [320, 134] on link "Assemble" at bounding box center [321, 145] width 58 height 23
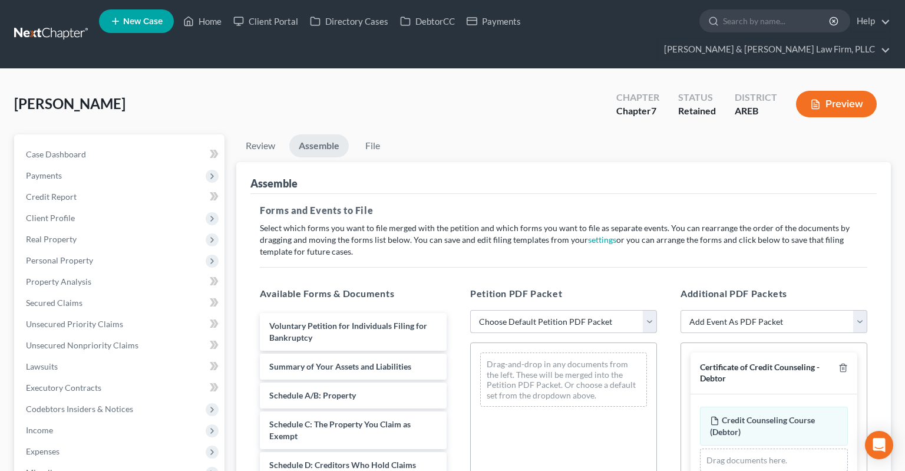
click at [470, 310] on select "Choose Default Petition PDF Packet Complete Bankruptcy Petition (all forms and …" at bounding box center [563, 322] width 187 height 24
select select "0"
click option "Complete Bankruptcy Petition (all forms and schedules)" at bounding box center [0, 0] width 0 height 0
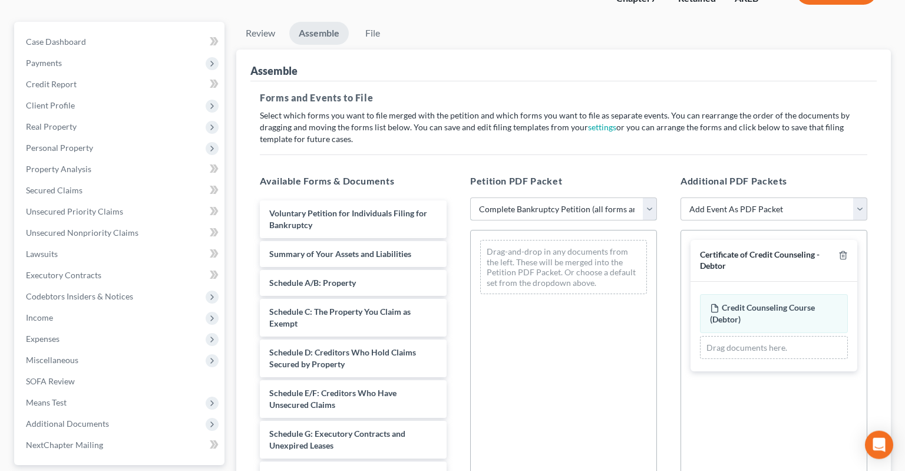
scroll to position [186, 0]
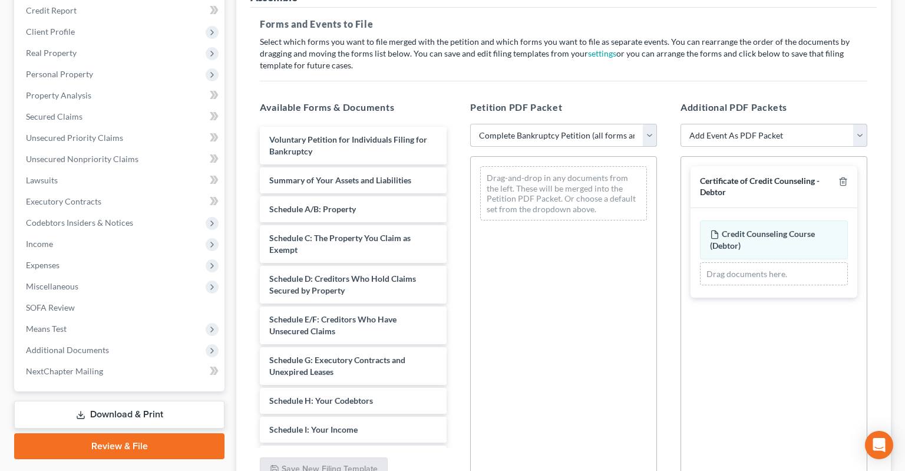
click at [470, 124] on select "Choose Default Petition PDF Packet Complete Bankruptcy Petition (all forms and …" at bounding box center [563, 136] width 187 height 24
click option "Choose Default Petition PDF Packet" at bounding box center [0, 0] width 0 height 0
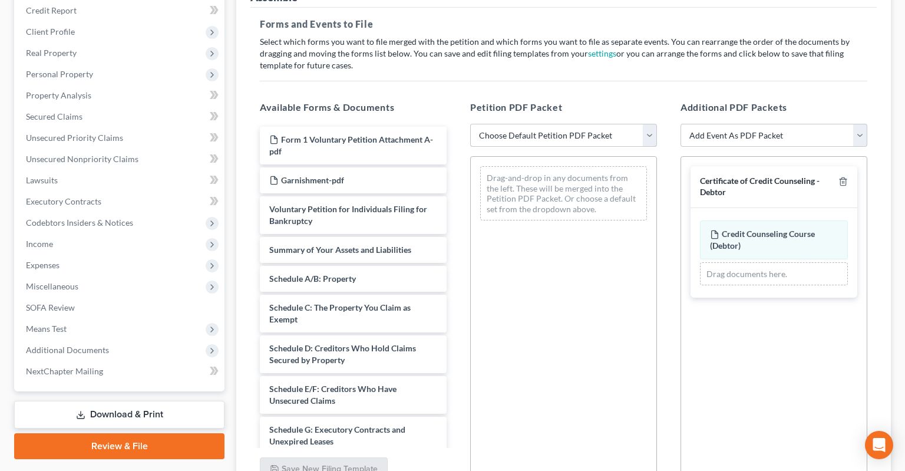
click at [470, 124] on select "Choose Default Petition PDF Packet Complete Bankruptcy Petition (all forms and …" at bounding box center [563, 136] width 187 height 24
select select "0"
click option "Complete Bankruptcy Petition (all forms and schedules)" at bounding box center [0, 0] width 0 height 0
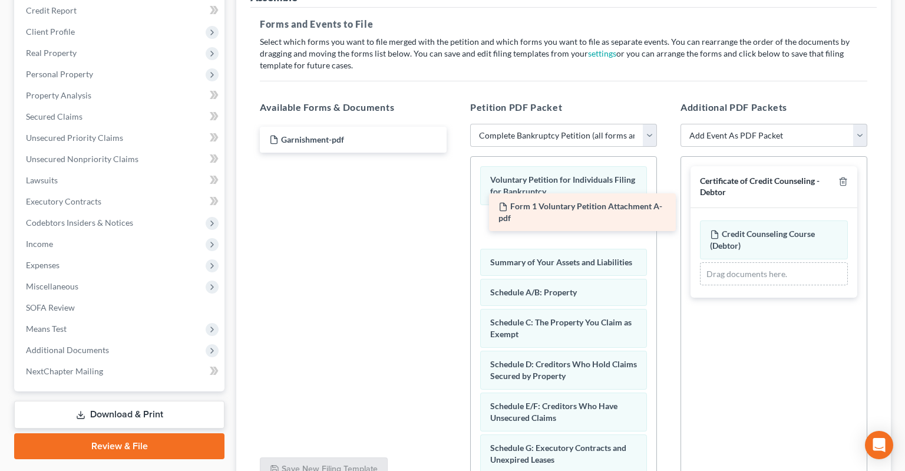
drag, startPoint x: 393, startPoint y: 122, endPoint x: 626, endPoint y: 196, distance: 244.0
click at [456, 153] on div "Form 1 Voluntary Petition Attachment A-pdf Form 1 Voluntary Petition Attachment…" at bounding box center [353, 140] width 206 height 26
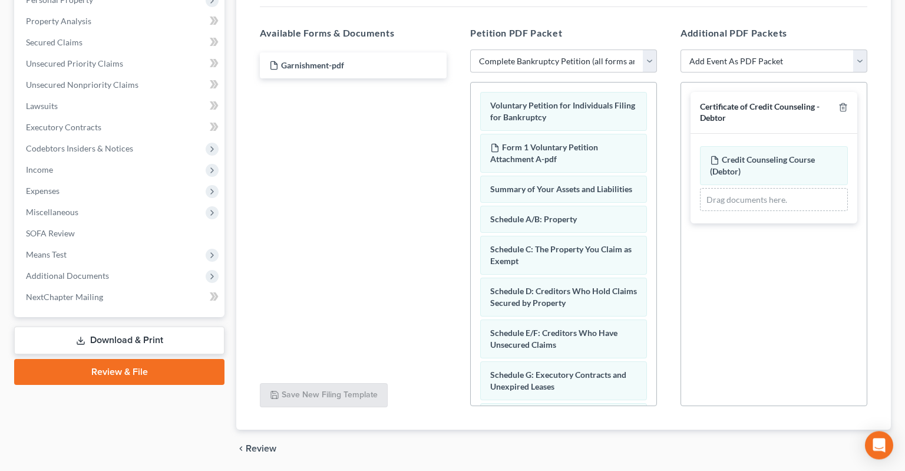
scroll to position [279, 0]
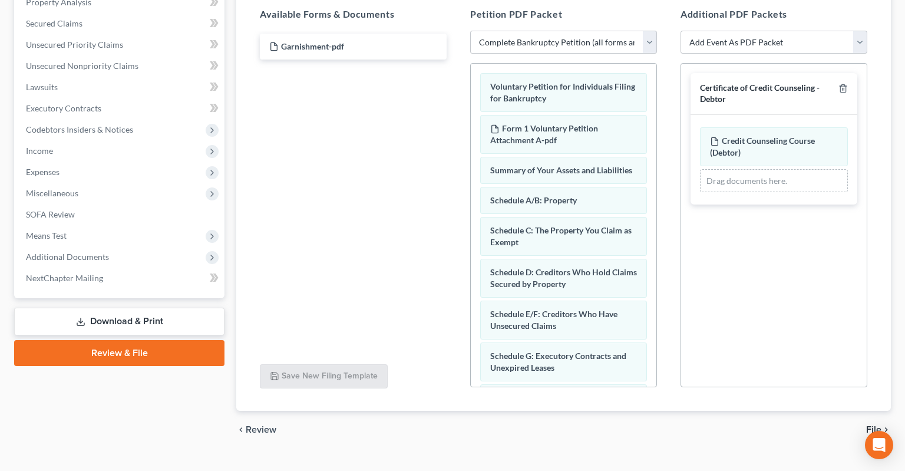
click at [873, 425] on span "File" at bounding box center [873, 429] width 15 height 9
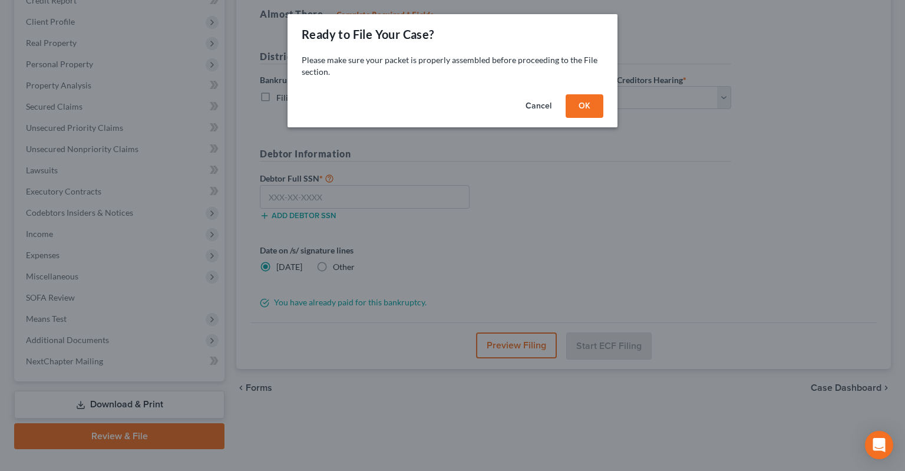
click at [585, 105] on button "OK" at bounding box center [584, 106] width 38 height 24
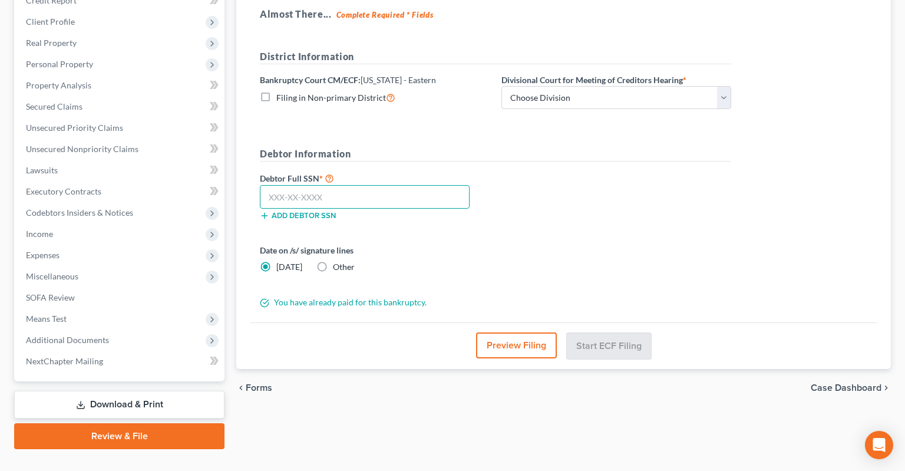
click at [356, 185] on input "text" at bounding box center [365, 197] width 210 height 24
paste input "429-33-5473"
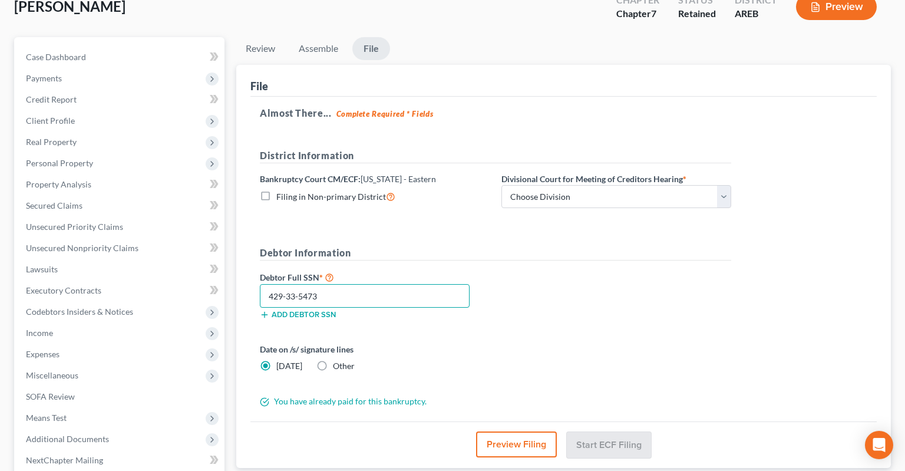
scroll to position [0, 0]
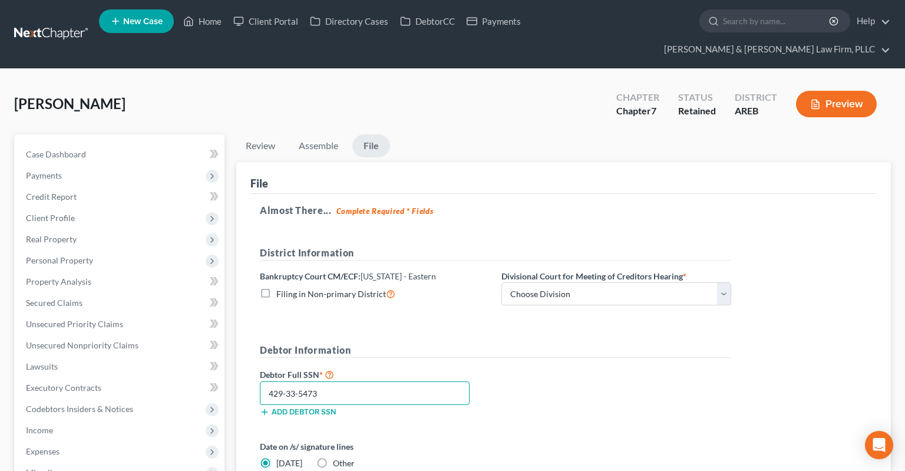
type input "429-33-5473"
click at [820, 91] on button "Preview" at bounding box center [836, 104] width 81 height 27
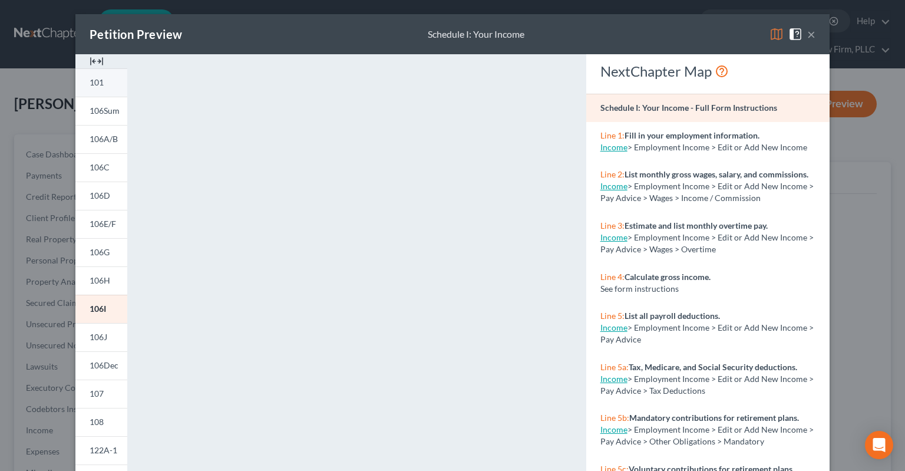
click at [110, 85] on link "101" at bounding box center [101, 82] width 52 height 28
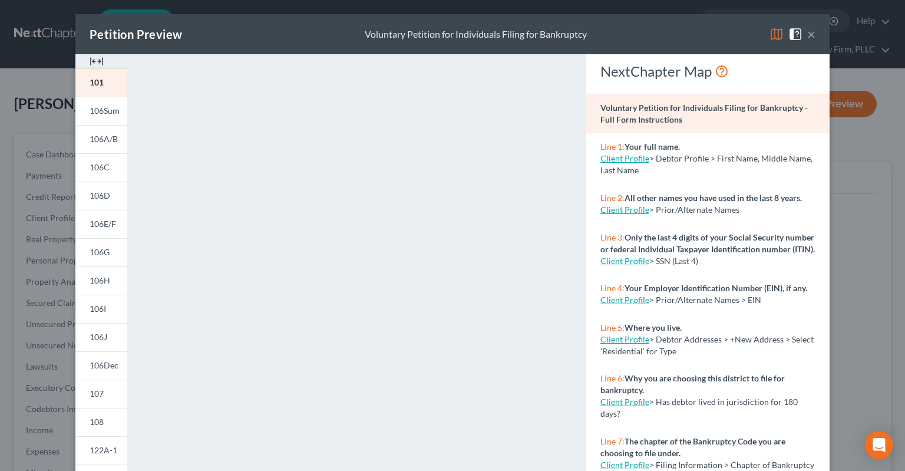
click at [809, 34] on button "×" at bounding box center [811, 34] width 8 height 14
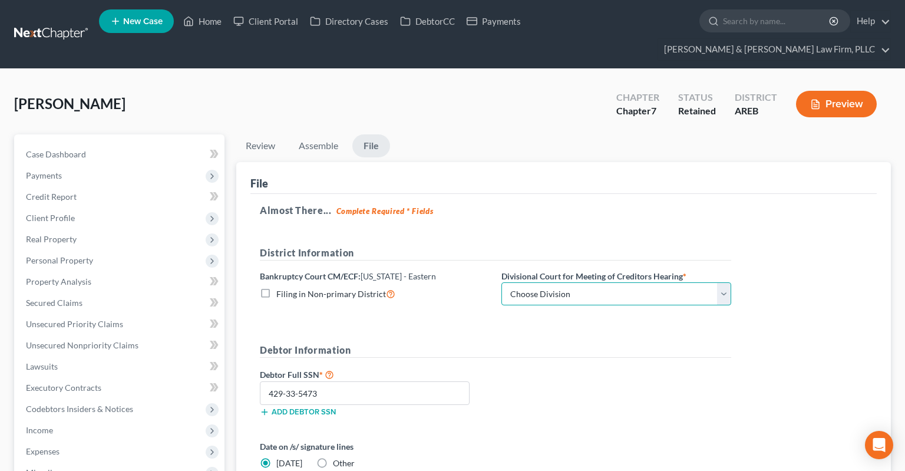
click at [501, 282] on select "Choose Division Delta Division Northern Division Central Division" at bounding box center [616, 294] width 230 height 24
select select "2"
click option "Central Division" at bounding box center [0, 0] width 0 height 0
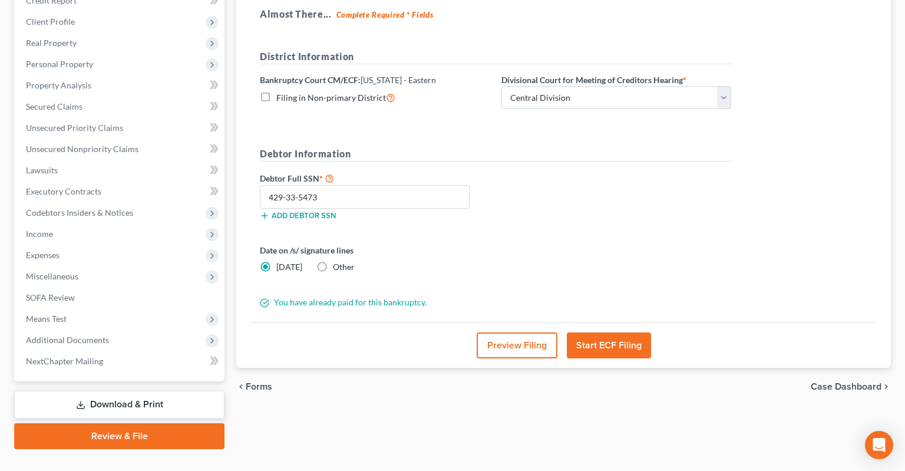
click at [602, 332] on button "Start ECF Filing" at bounding box center [609, 345] width 84 height 26
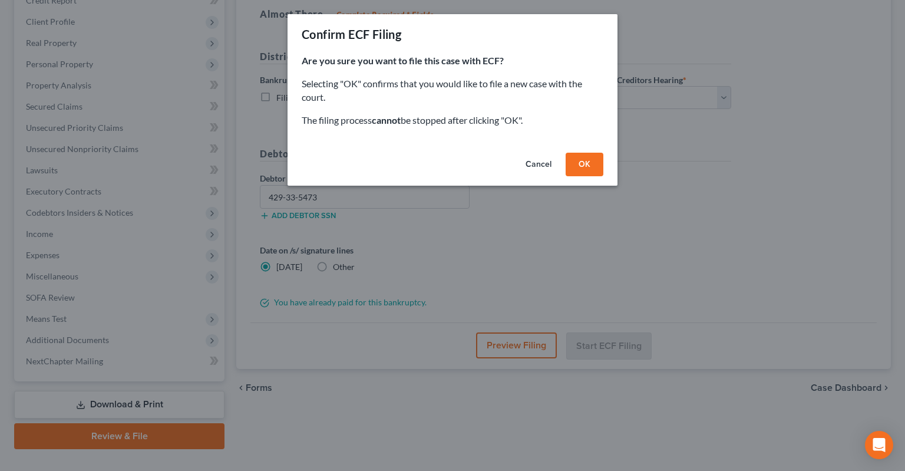
click at [545, 167] on button "Cancel" at bounding box center [538, 165] width 45 height 24
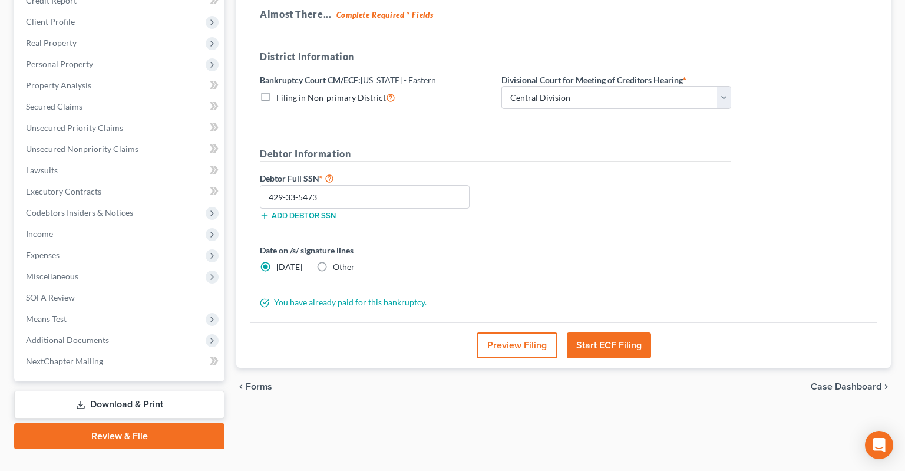
scroll to position [0, 0]
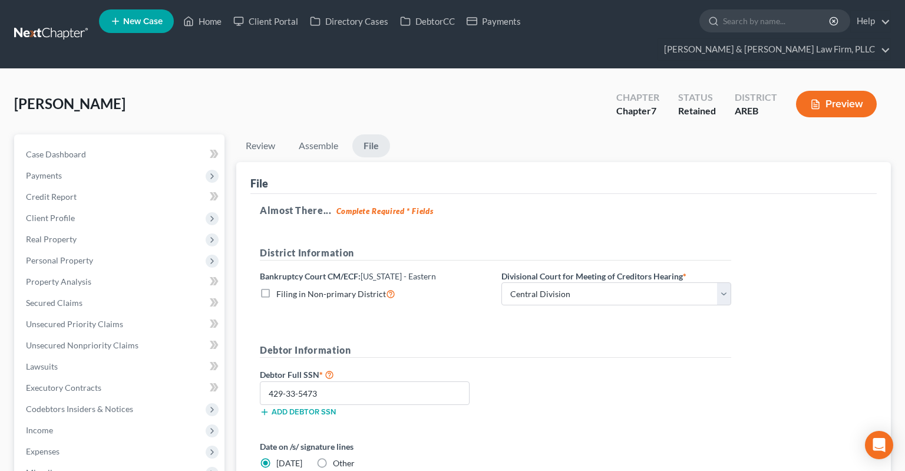
click at [835, 91] on button "Preview" at bounding box center [836, 104] width 81 height 27
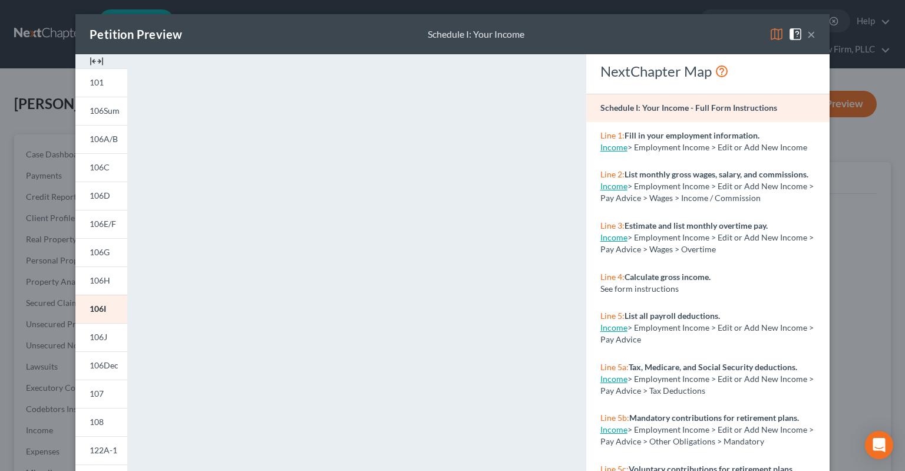
click at [815, 35] on button "×" at bounding box center [811, 34] width 8 height 14
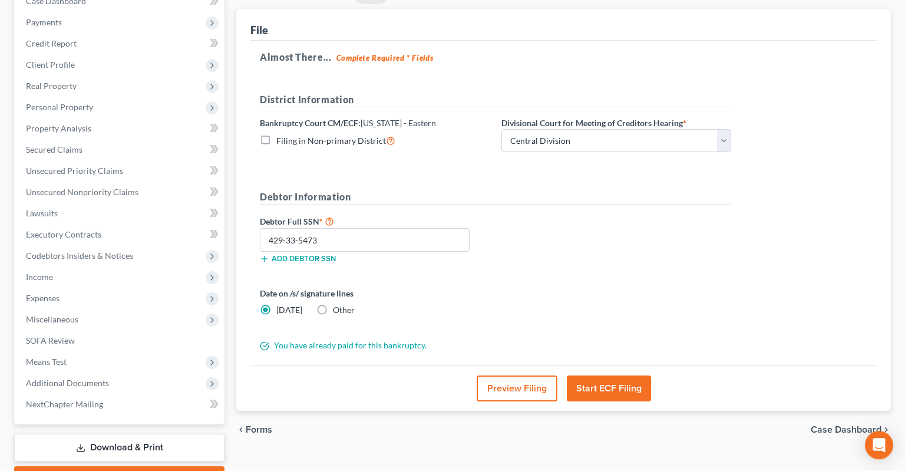
scroll to position [196, 0]
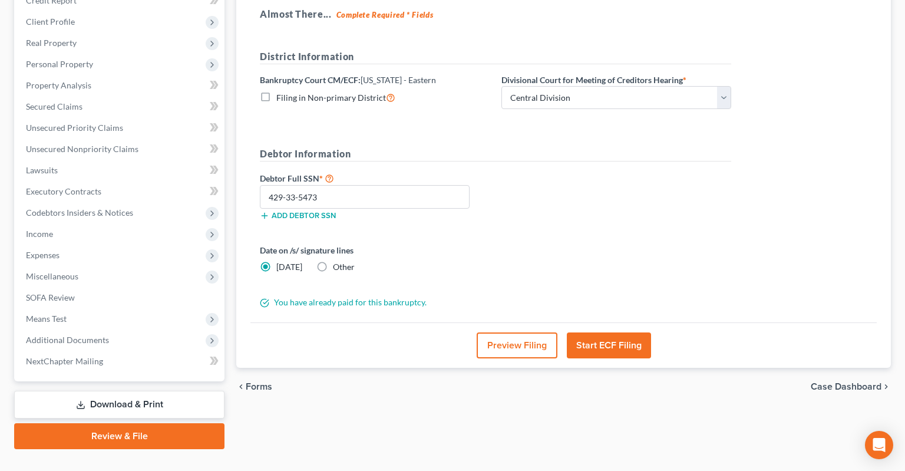
click at [600, 332] on button "Start ECF Filing" at bounding box center [609, 345] width 84 height 26
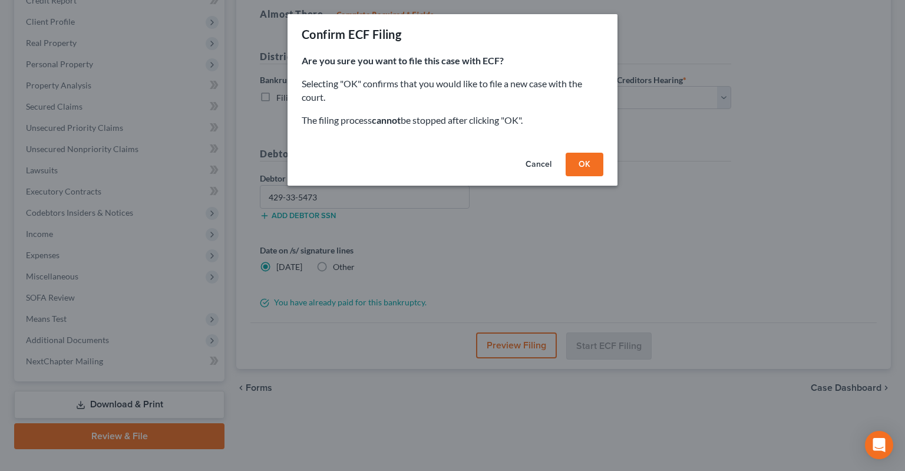
click at [582, 162] on button "OK" at bounding box center [584, 165] width 38 height 24
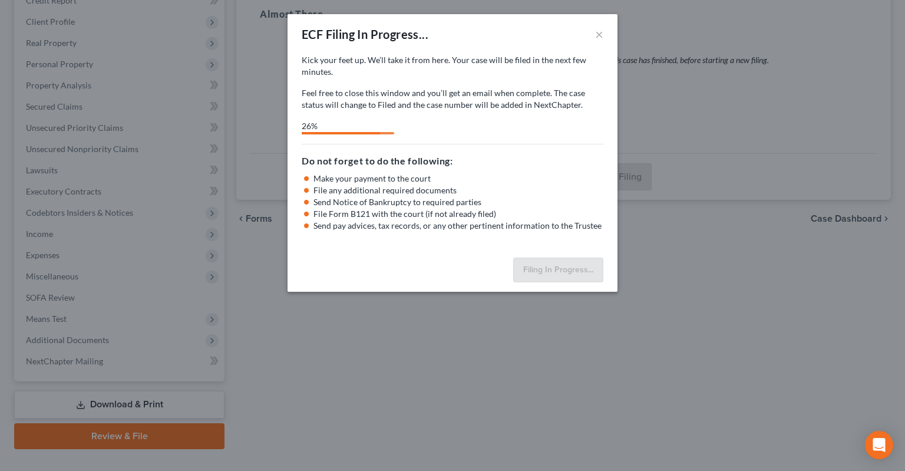
select select "2"
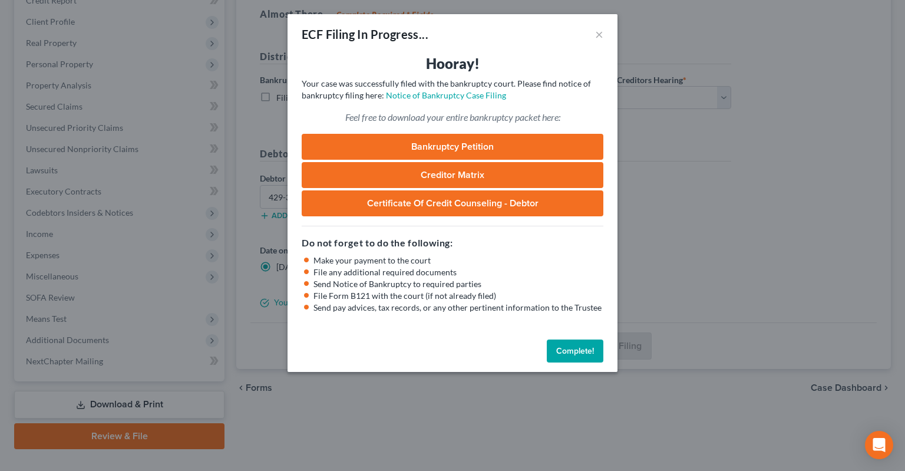
click at [570, 348] on button "Complete!" at bounding box center [575, 351] width 57 height 24
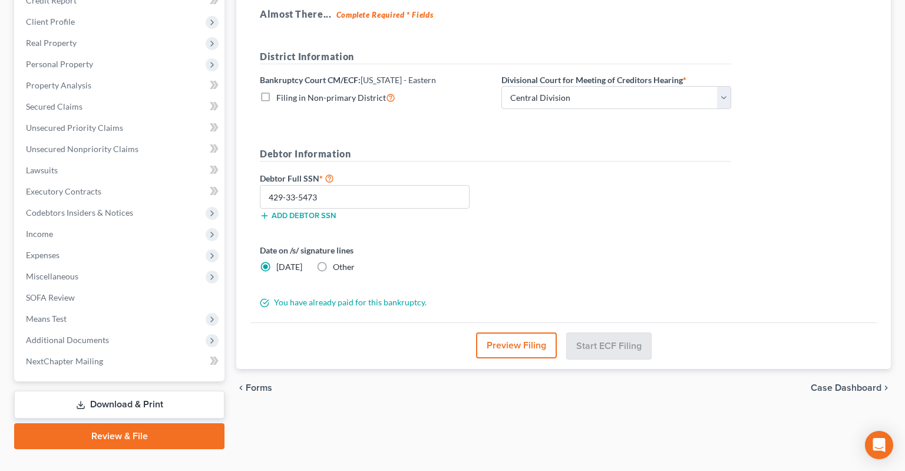
scroll to position [0, 0]
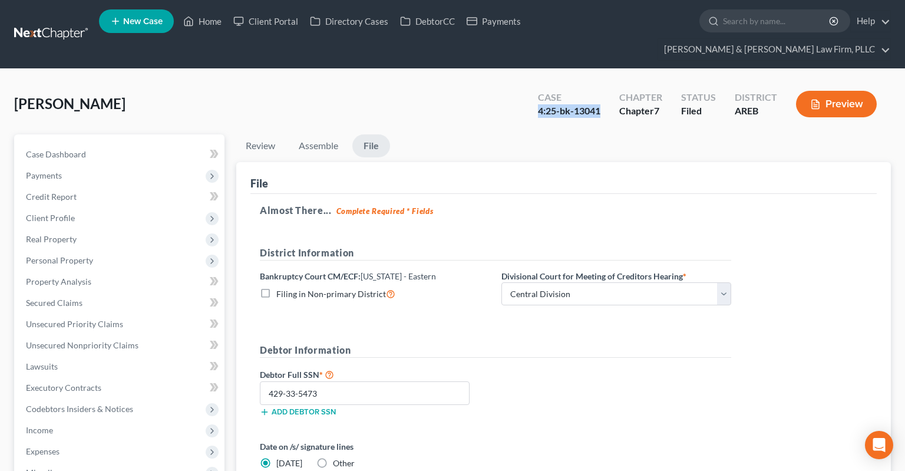
drag, startPoint x: 536, startPoint y: 92, endPoint x: 610, endPoint y: 88, distance: 73.7
click at [610, 88] on div "Case 4:25-bk-13041" at bounding box center [568, 105] width 81 height 35
copy div "4:25-bk-13041"
click at [201, 21] on link "Home" at bounding box center [202, 21] width 50 height 21
